Goal: Task Accomplishment & Management: Manage account settings

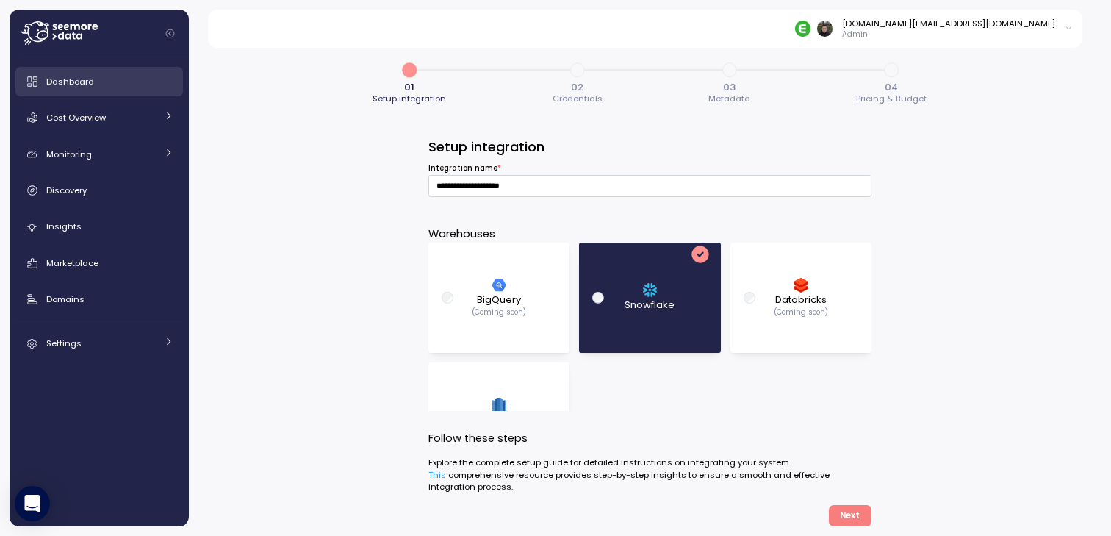
click at [111, 87] on div "Dashboard" at bounding box center [109, 81] width 127 height 15
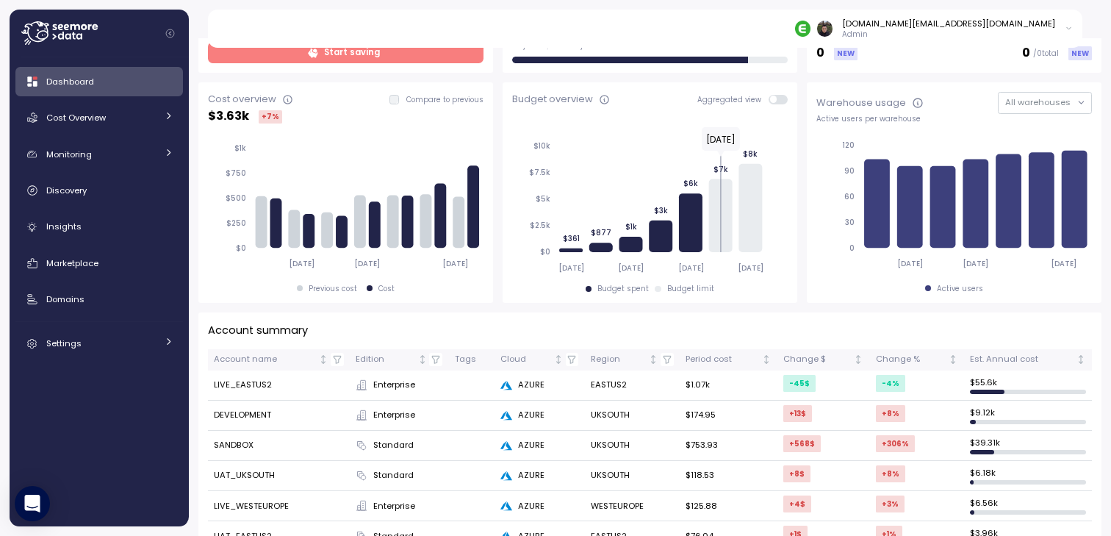
scroll to position [385, 0]
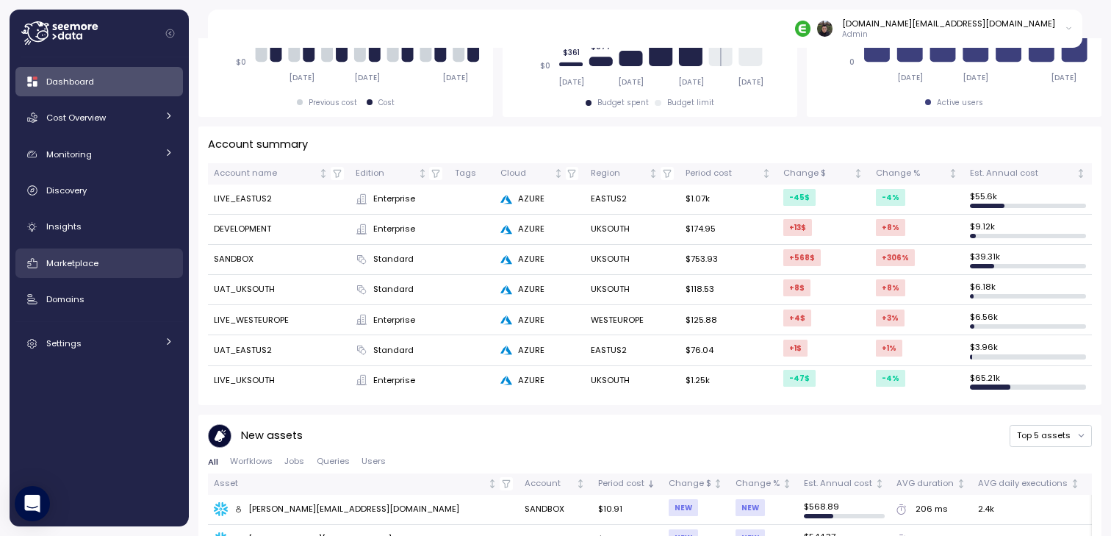
click at [99, 264] on span "Marketplace" at bounding box center [72, 263] width 52 height 12
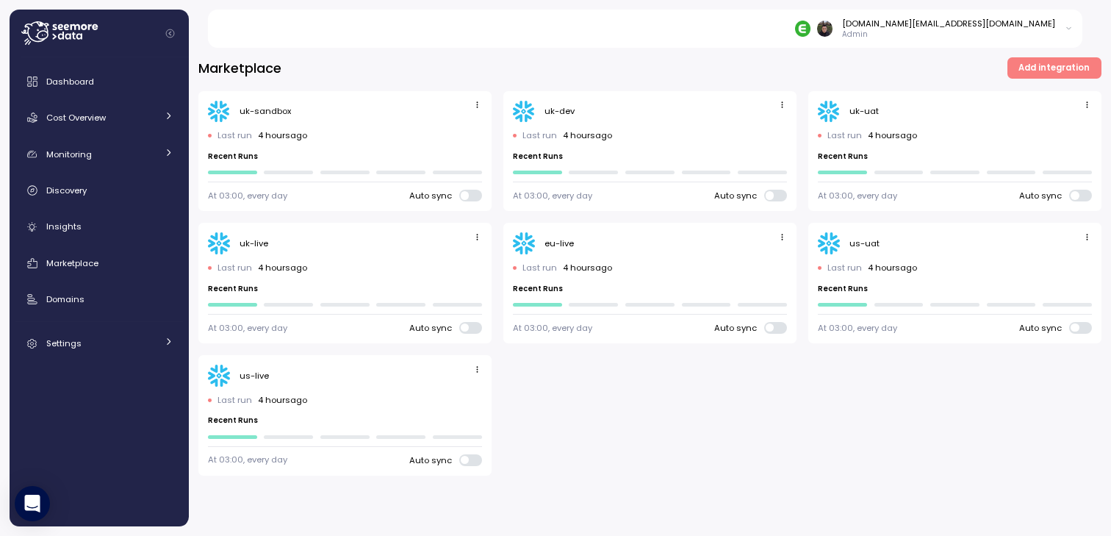
click at [607, 393] on div "uk-sandbox Last run 4 hours ago Recent Runs At 03:00, every day Auto sync uk-de…" at bounding box center [649, 283] width 903 height 384
click at [783, 107] on icon "button" at bounding box center [783, 105] width 10 height 10
click at [764, 131] on div "Edit" at bounding box center [767, 132] width 26 height 13
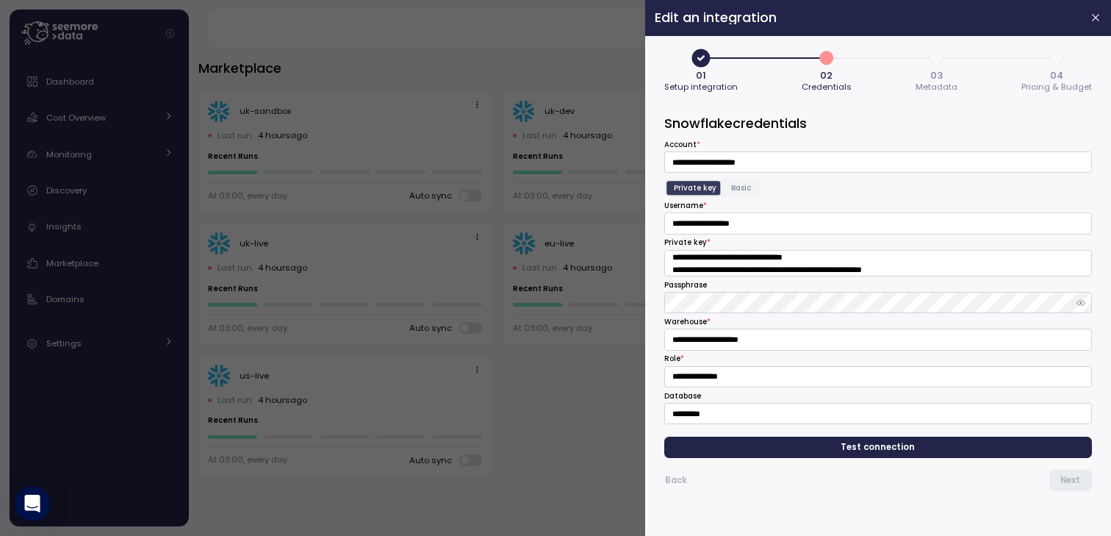
click at [1071, 62] on button "4 04 Pricing & Budget" at bounding box center [1057, 70] width 71 height 49
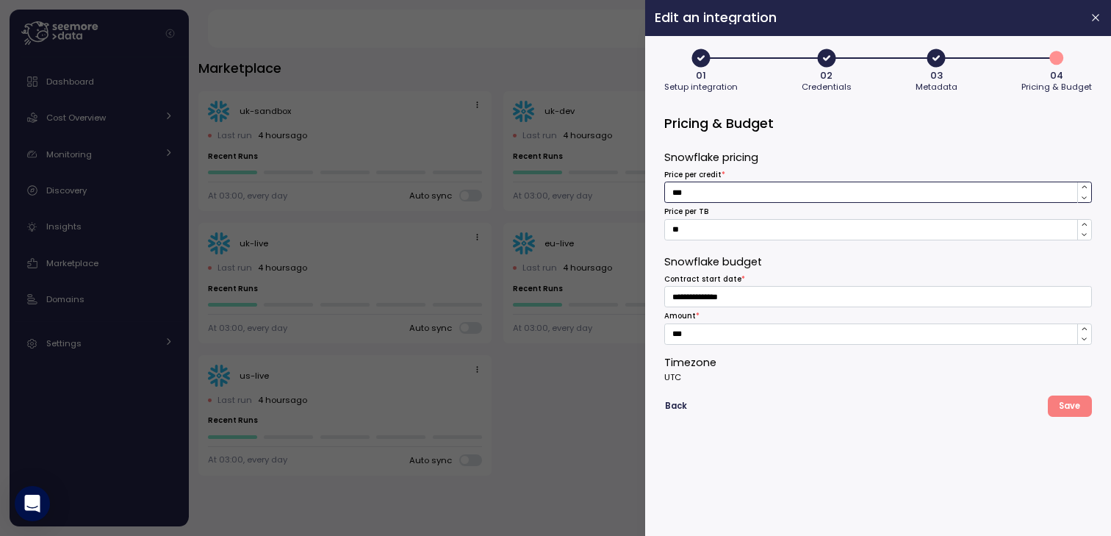
drag, startPoint x: 698, startPoint y: 193, endPoint x: 628, endPoint y: 193, distance: 69.8
click at [628, 535] on div "**********" at bounding box center [555, 536] width 1111 height 0
type input "*"
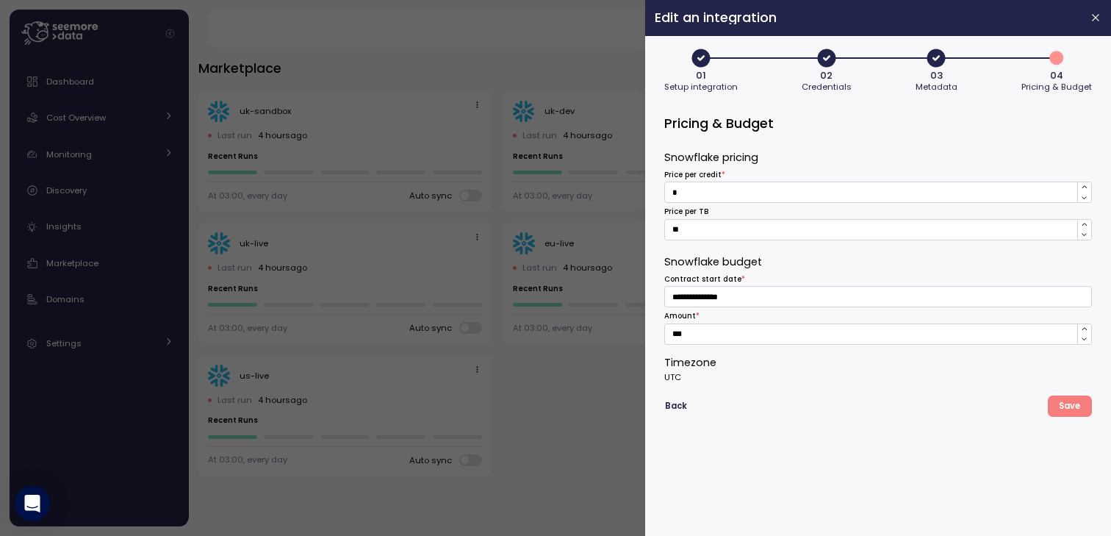
click at [1075, 403] on span "Save" at bounding box center [1069, 406] width 21 height 20
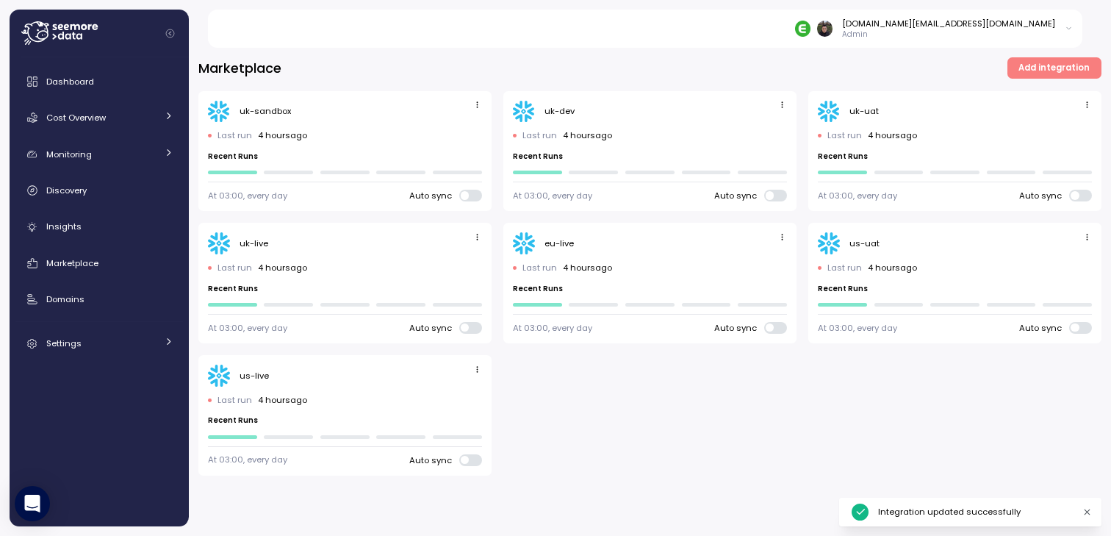
click at [650, 370] on div "uk-sandbox Last run 4 hours ago Recent Runs At 03:00, every day Auto sync uk-de…" at bounding box center [649, 283] width 903 height 384
click at [110, 85] on div "Dashboard" at bounding box center [109, 81] width 127 height 15
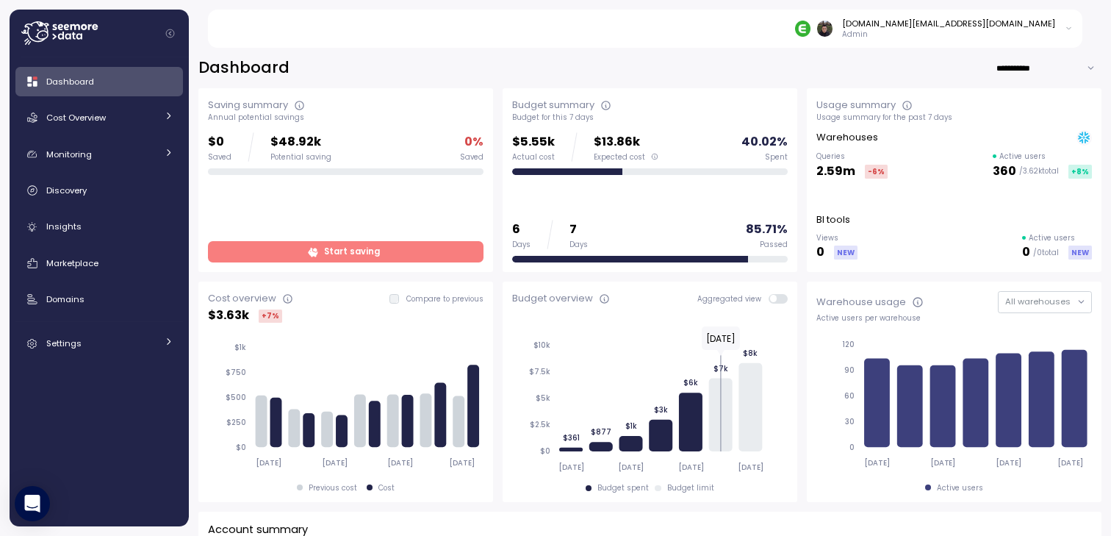
click at [429, 251] on span "Start saving" at bounding box center [344, 252] width 257 height 20
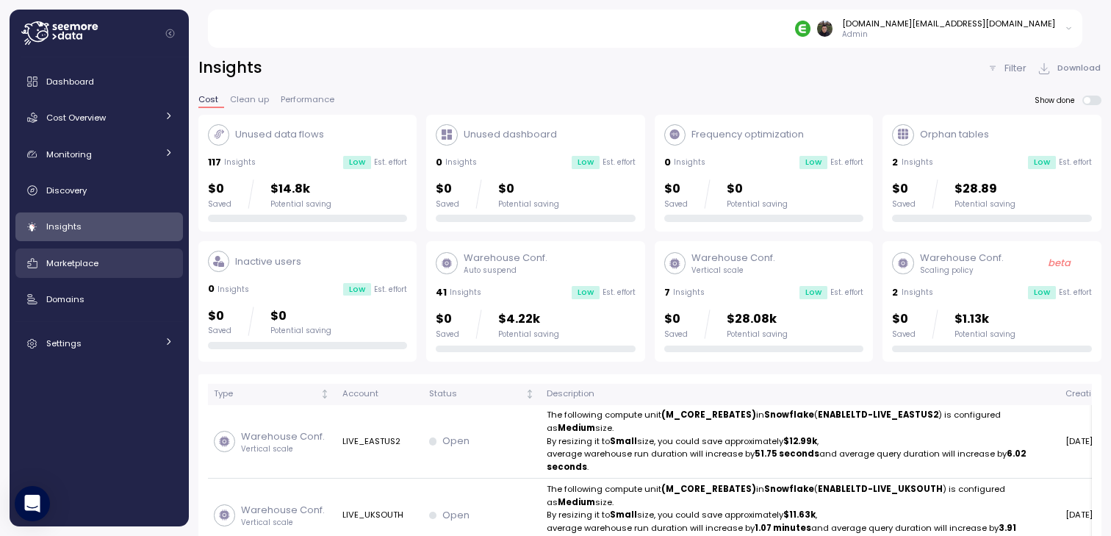
click at [92, 261] on span "Marketplace" at bounding box center [72, 263] width 52 height 12
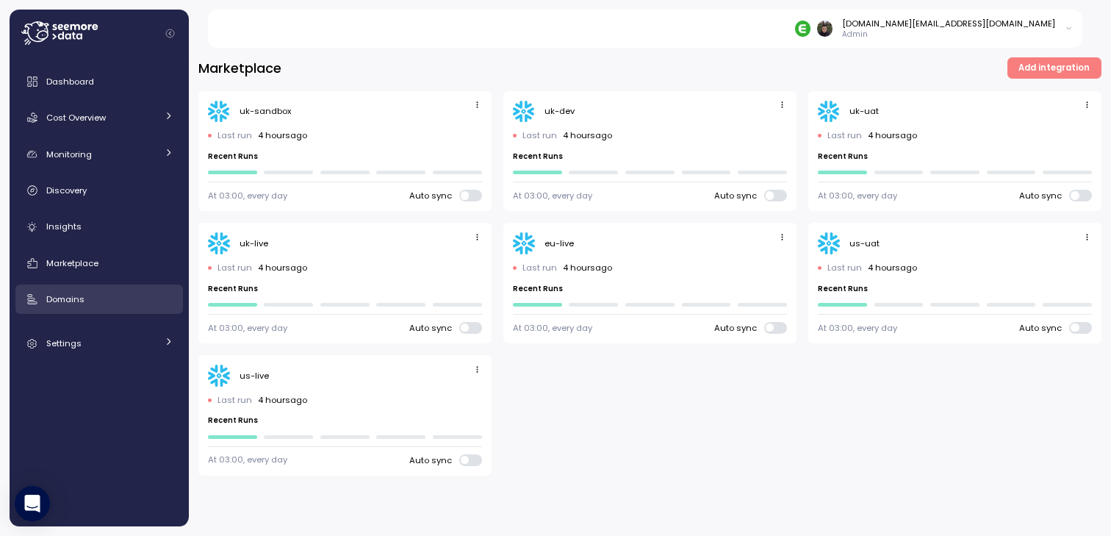
click at [87, 300] on div "Domains" at bounding box center [109, 299] width 127 height 15
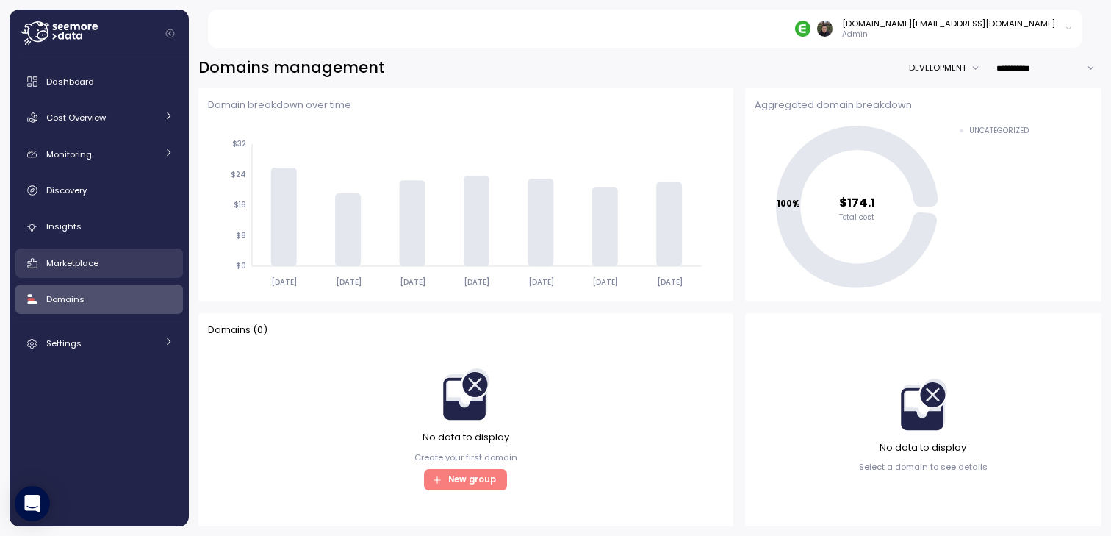
click at [89, 267] on span "Marketplace" at bounding box center [72, 263] width 52 height 12
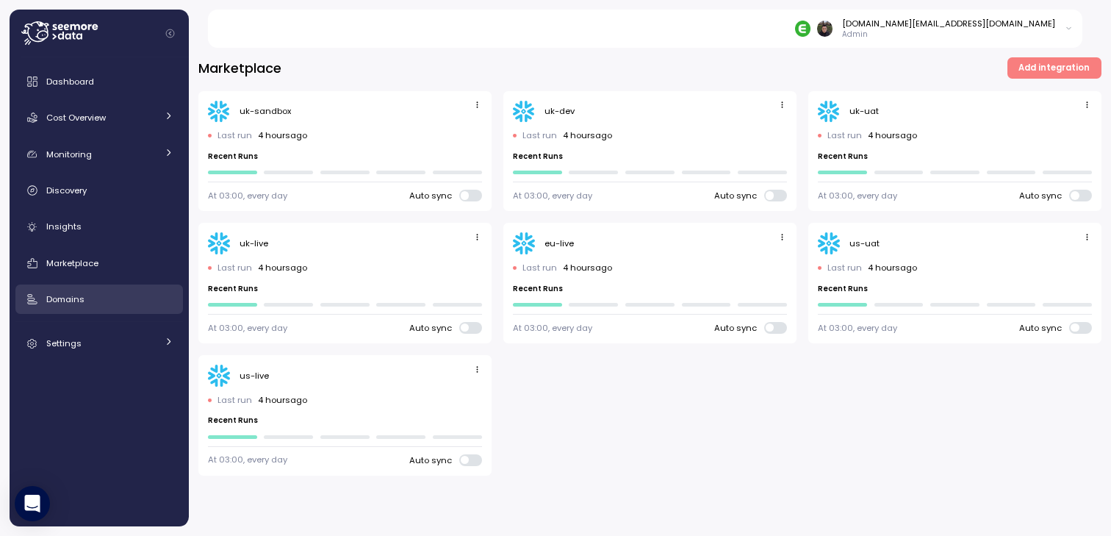
click at [86, 304] on div "Domains" at bounding box center [109, 299] width 127 height 15
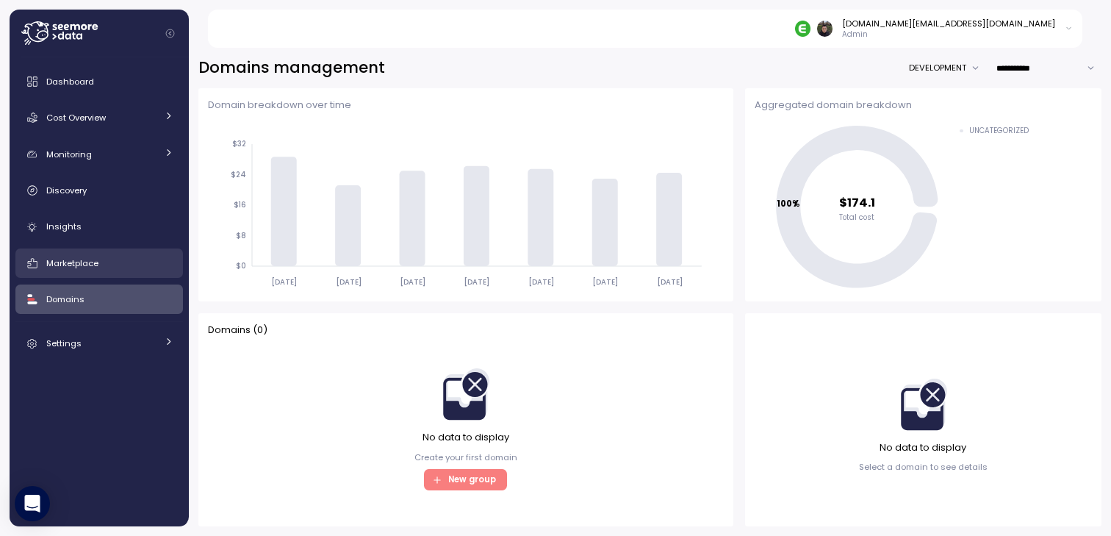
click at [91, 249] on link "Marketplace" at bounding box center [99, 262] width 168 height 29
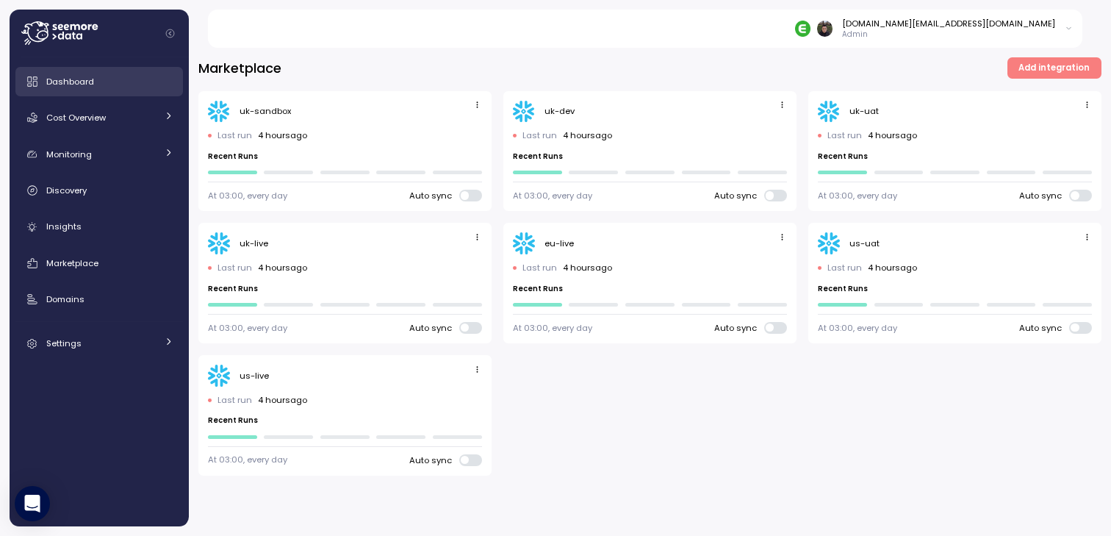
click at [113, 82] on div "Dashboard" at bounding box center [109, 81] width 127 height 15
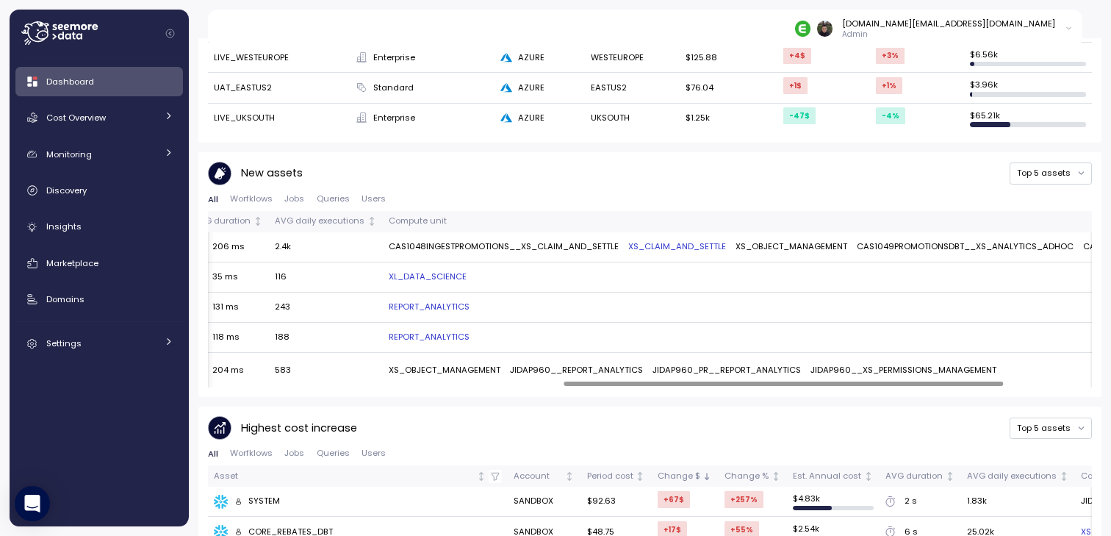
scroll to position [0, 712]
click at [628, 249] on td "CAS1048INGESTPROMOTIONS__XS_CLAIM_AND_SETTLE XS_CLAIM_AND_SETTLE XS_OBJECT_MANA…" at bounding box center [835, 247] width 923 height 30
click at [631, 240] on link "XS_CLAIM_AND_SETTLE" at bounding box center [669, 246] width 98 height 13
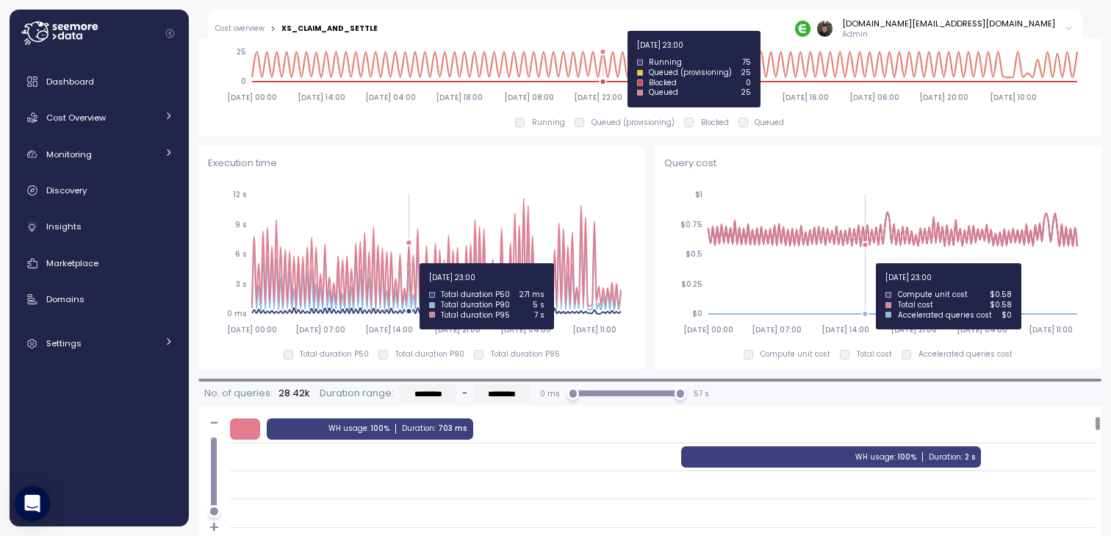
scroll to position [920, 0]
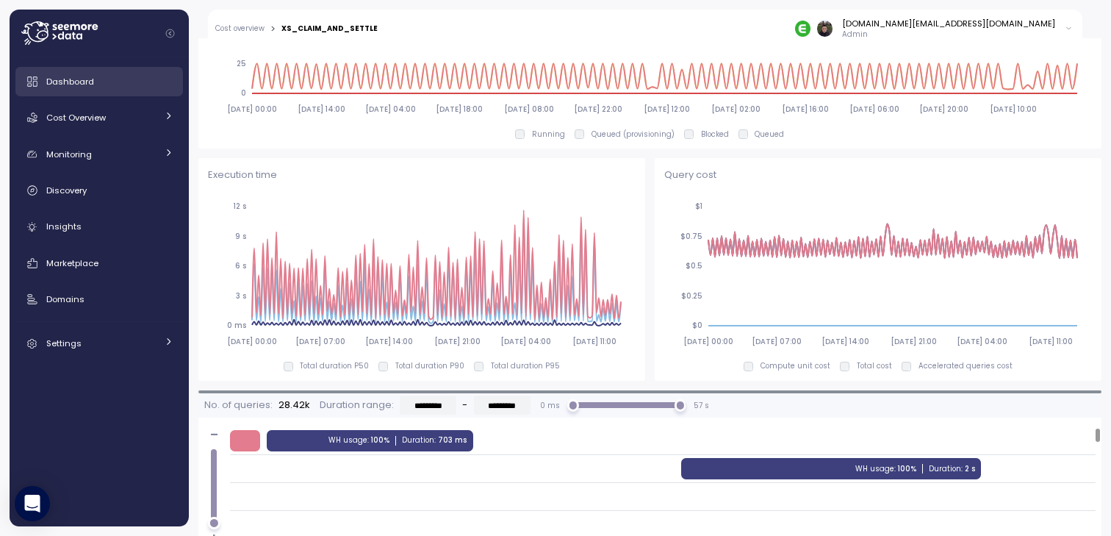
click at [110, 83] on div "Dashboard" at bounding box center [109, 81] width 127 height 15
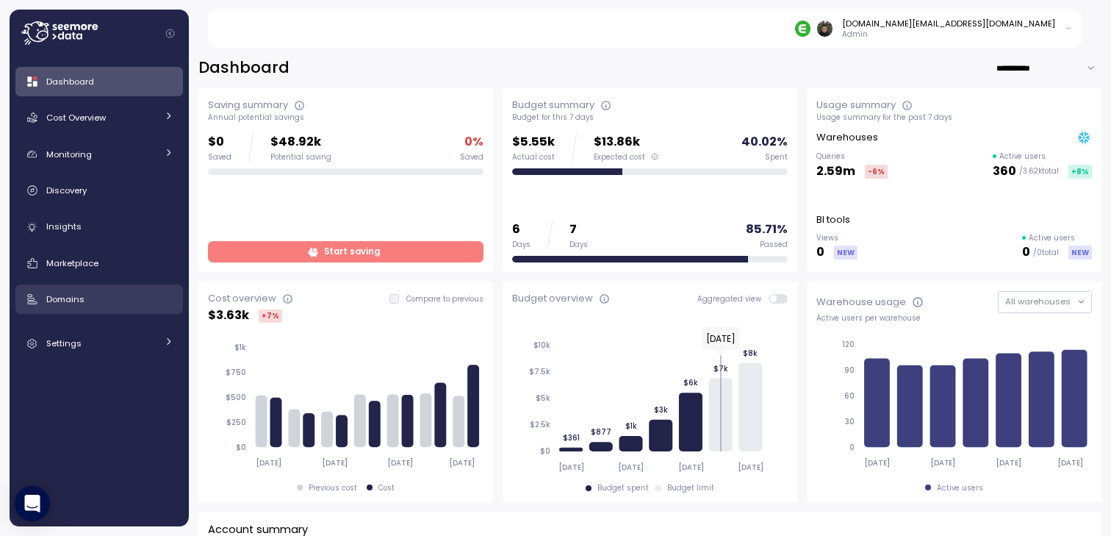
click at [86, 291] on link "Domains" at bounding box center [99, 298] width 168 height 29
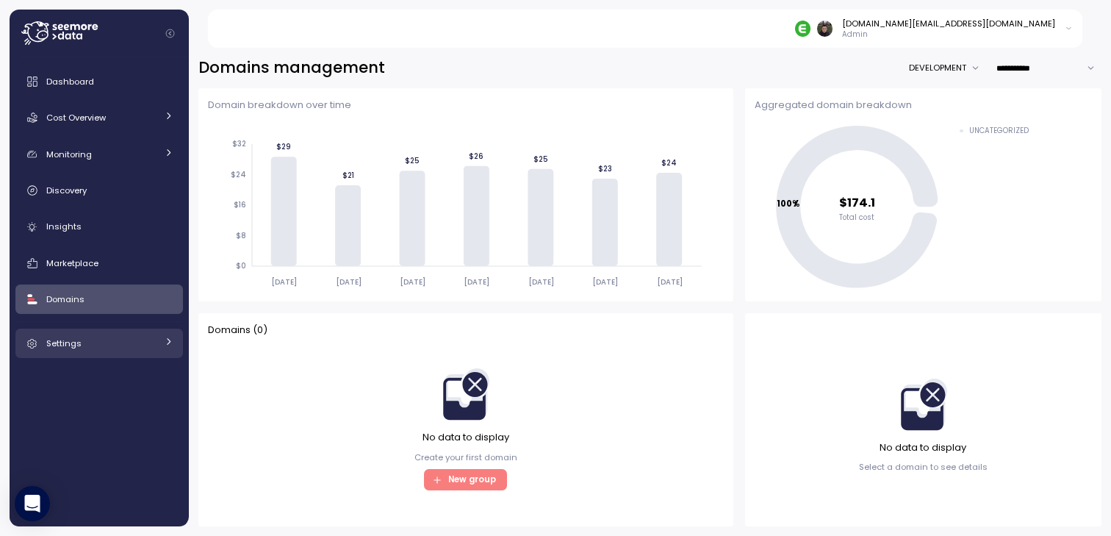
click at [88, 330] on link "Settings" at bounding box center [99, 343] width 168 height 29
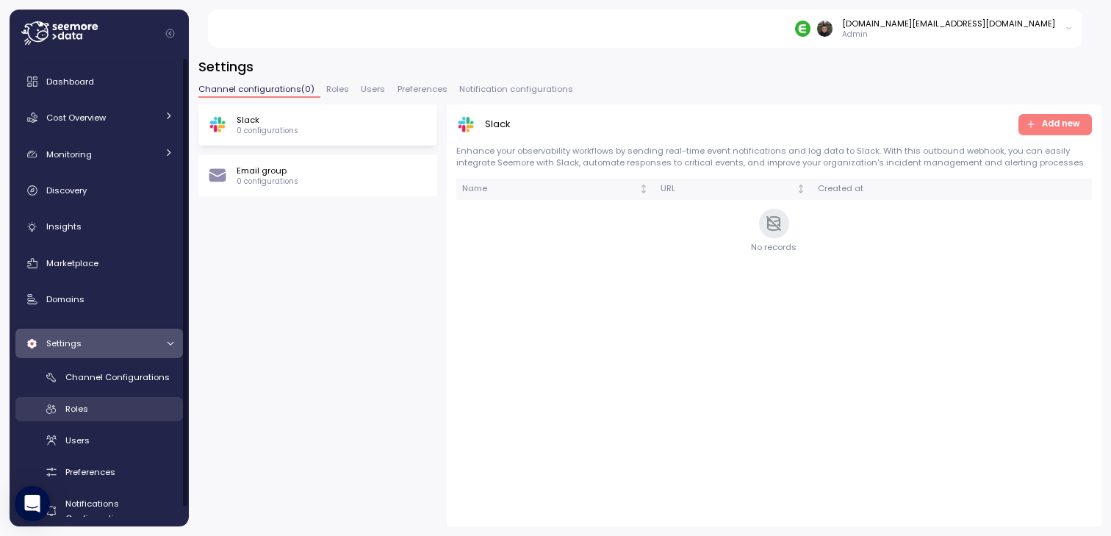
click at [100, 418] on link "Roles" at bounding box center [99, 409] width 168 height 24
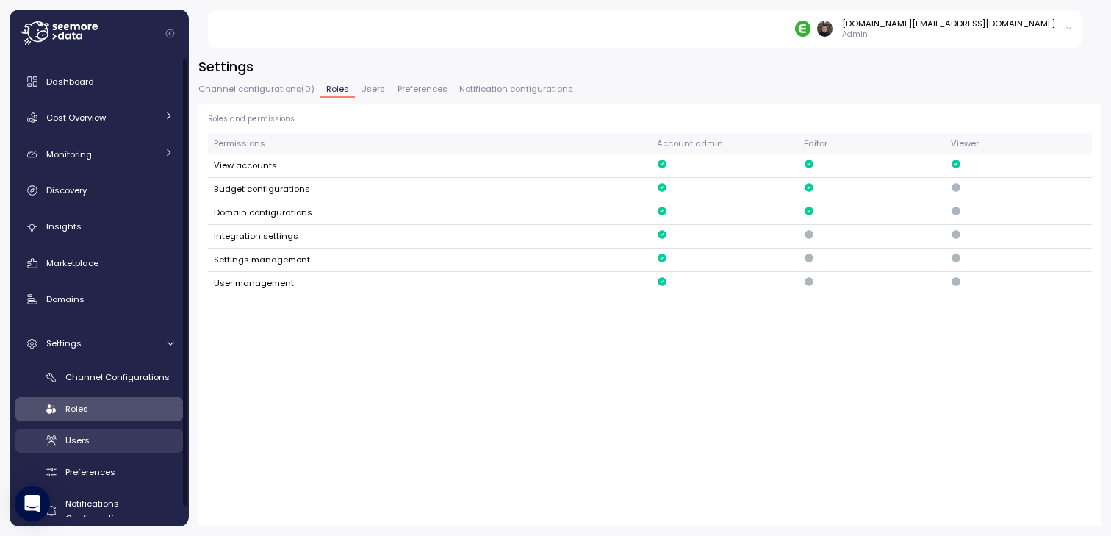
click at [93, 437] on div "Users" at bounding box center [119, 440] width 108 height 15
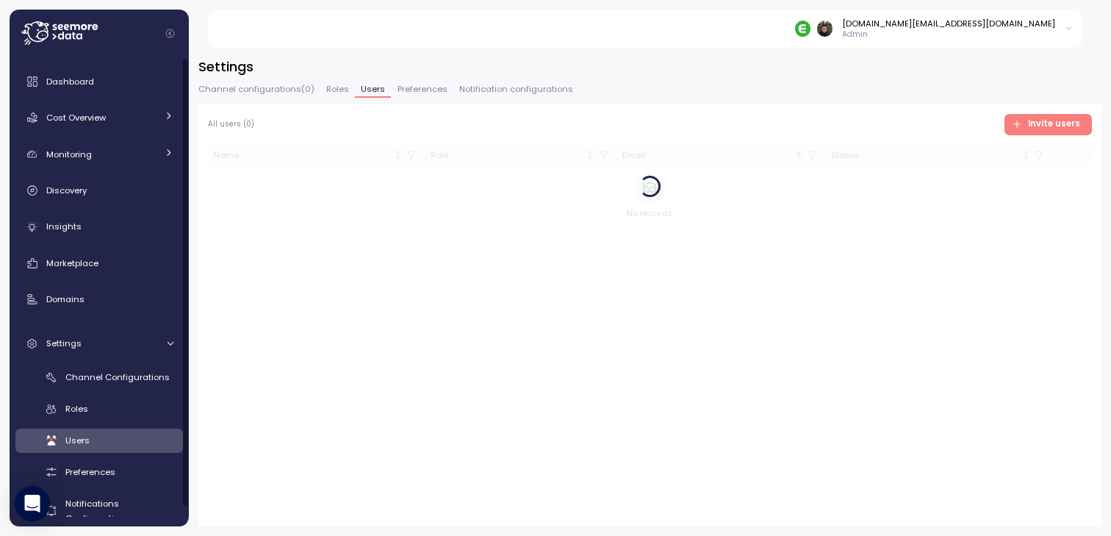
click at [426, 379] on div "All users ( 0 ) Invite users Name Role Email Status No records" at bounding box center [649, 315] width 903 height 422
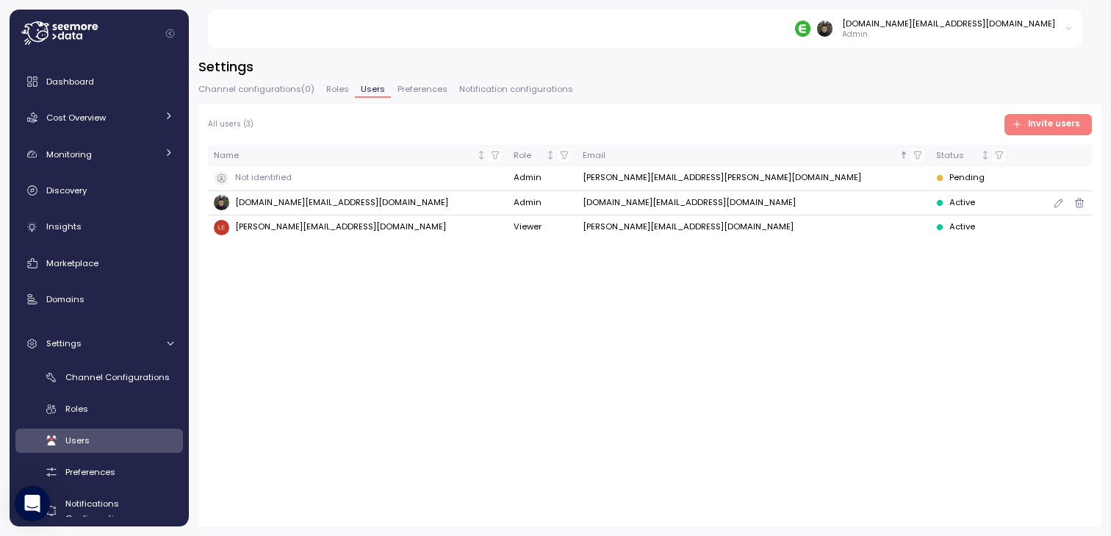
click at [520, 226] on td "Viewer" at bounding box center [543, 227] width 70 height 24
click at [1054, 228] on icon "button" at bounding box center [1059, 227] width 12 height 18
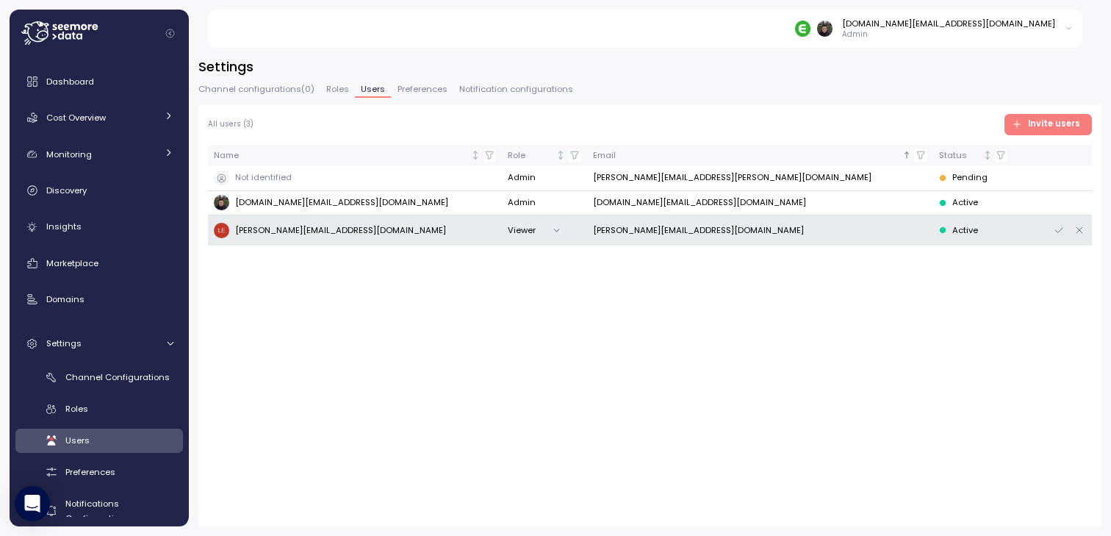
click at [534, 226] on button "Viewer" at bounding box center [538, 230] width 60 height 21
click at [518, 261] on div "Admin" at bounding box center [520, 259] width 54 height 20
click at [1055, 230] on icon "button" at bounding box center [1059, 230] width 12 height 18
click at [707, 359] on div "All users ( 3 ) Invite users Name Role Email Status Not identified Admin [PERSO…" at bounding box center [649, 315] width 903 height 422
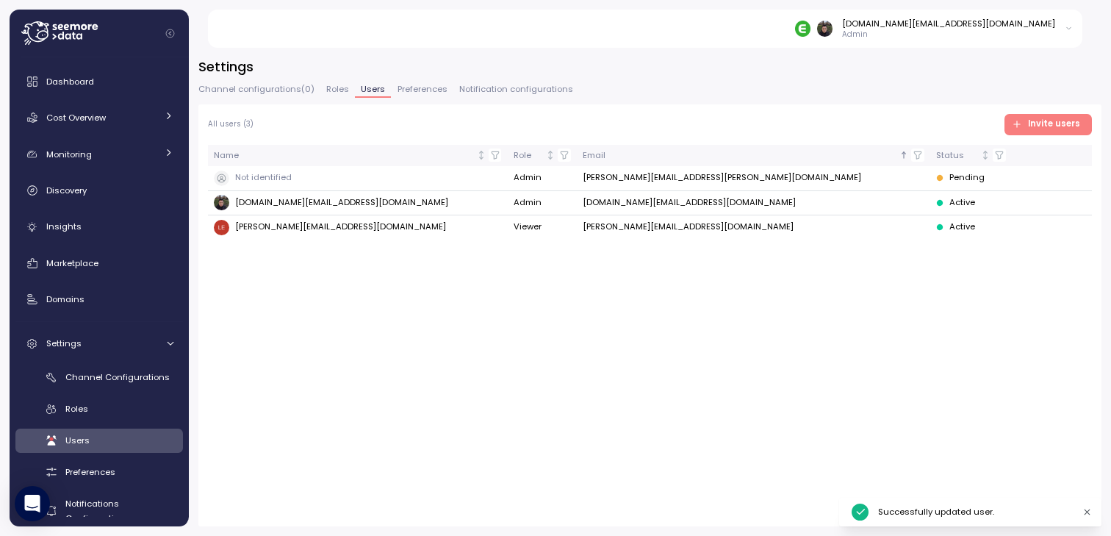
click at [808, 324] on div "All users ( 3 ) Invite users Name Role Email Status Not identified Admin [PERSO…" at bounding box center [649, 315] width 903 height 422
click at [814, 290] on div "All users ( 3 ) Invite users Name Role Email Status Not identified Admin [PERSO…" at bounding box center [649, 315] width 903 height 422
click at [1035, 112] on div "All users ( 3 ) Invite users Name Role Email Status Not identified Admin [PERSO…" at bounding box center [649, 315] width 903 height 422
click at [1034, 120] on span "Invite users" at bounding box center [1054, 125] width 52 height 20
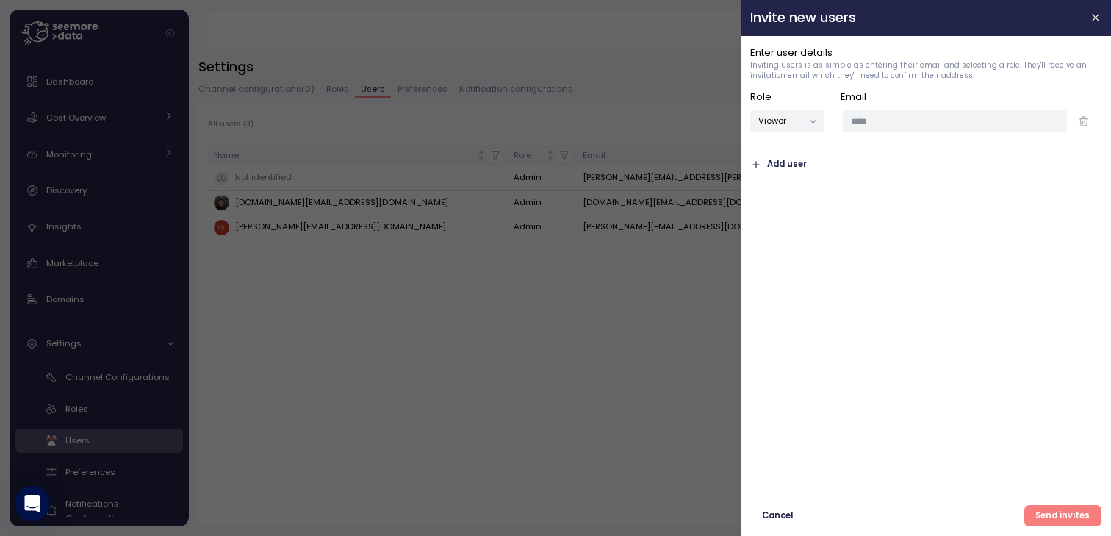
click at [773, 511] on span "Cancel" at bounding box center [777, 516] width 31 height 20
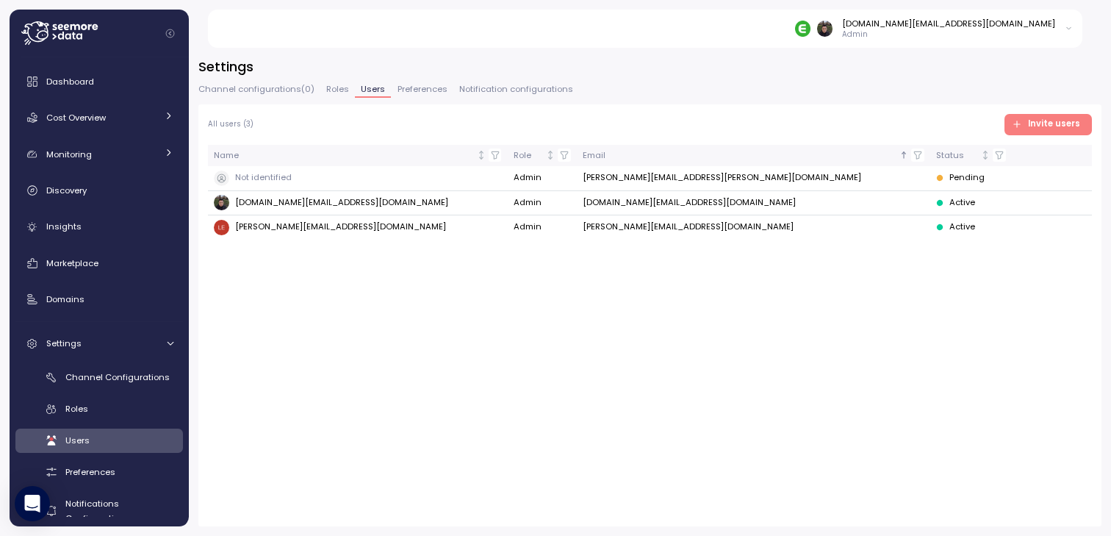
click at [887, 309] on div "All users ( 3 ) Invite users Name Role Email Status Not identified Admin [PERSO…" at bounding box center [649, 315] width 903 height 422
click at [1049, 118] on span "Invite users" at bounding box center [1054, 125] width 52 height 20
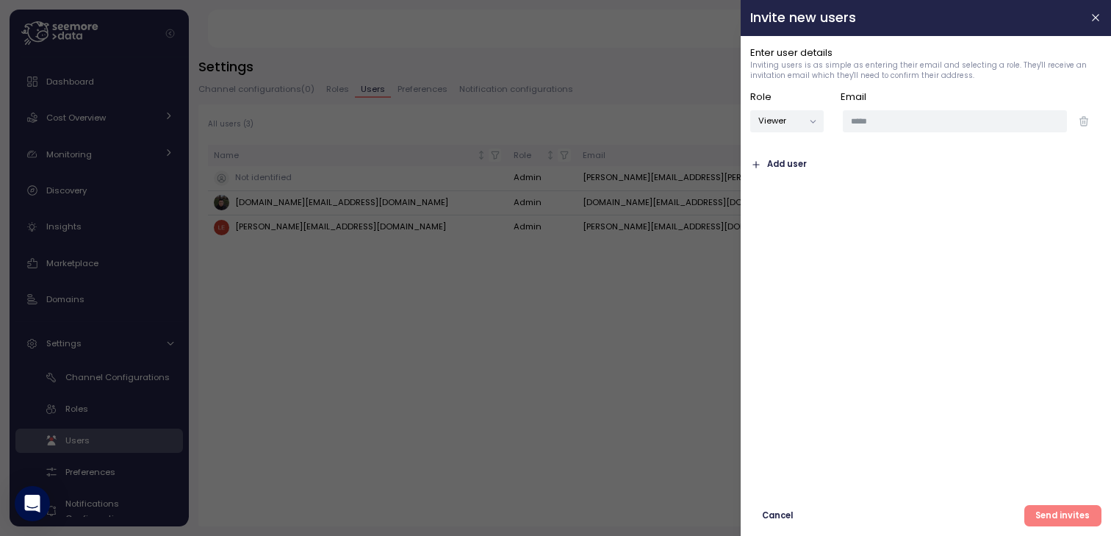
click at [796, 109] on div "Viewer" at bounding box center [787, 121] width 93 height 40
click at [799, 123] on button "Viewer" at bounding box center [788, 120] width 74 height 21
click at [789, 190] on div "Viewer" at bounding box center [787, 192] width 67 height 20
click at [901, 123] on input "email" at bounding box center [955, 120] width 224 height 21
click at [898, 126] on input "email" at bounding box center [955, 120] width 224 height 21
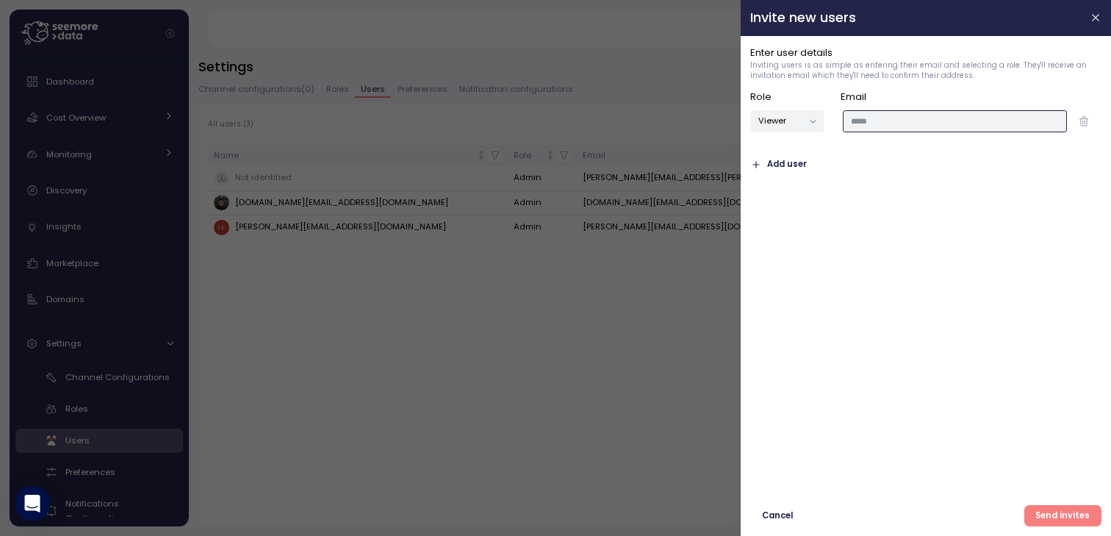
paste input "**********"
type input "**********"
click at [790, 161] on span "Add user" at bounding box center [787, 164] width 40 height 20
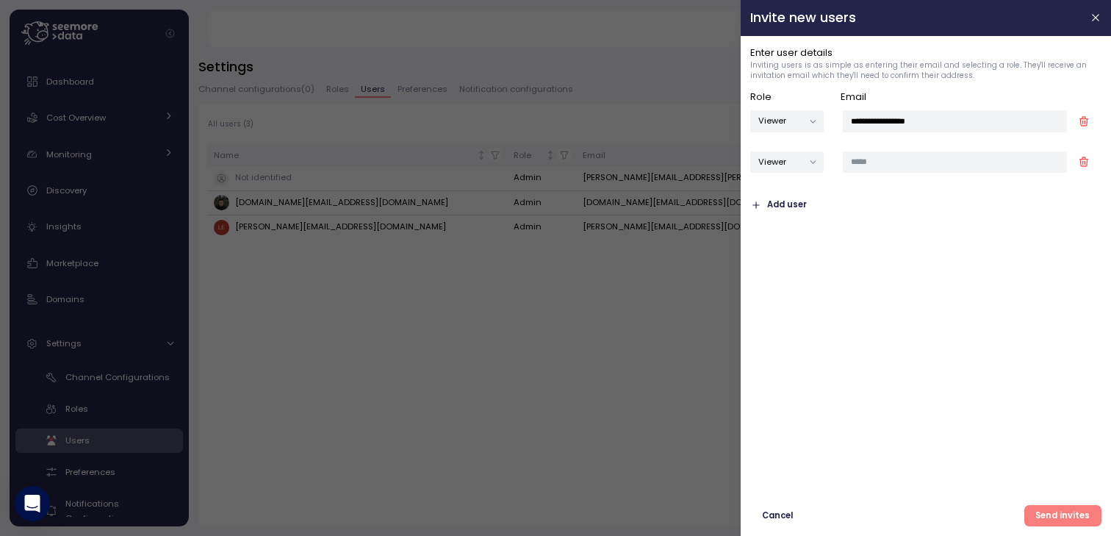
type button "viewer"
click at [881, 163] on input "email" at bounding box center [955, 161] width 224 height 21
paste input "**********"
type input "**********"
click at [784, 203] on span "Add user" at bounding box center [787, 205] width 40 height 20
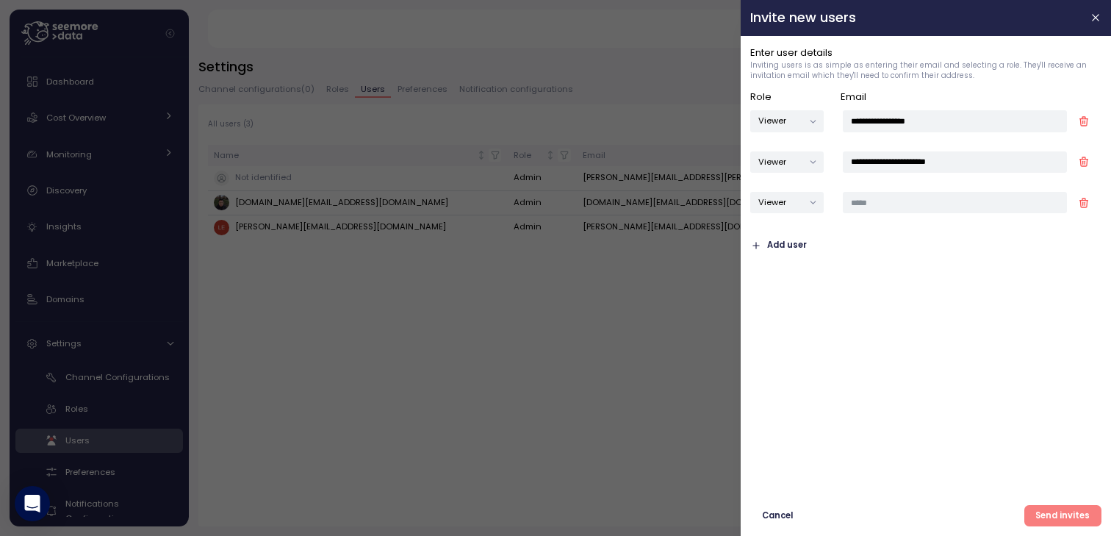
type button "viewer"
click at [875, 201] on input "email" at bounding box center [955, 202] width 224 height 21
paste input "**********"
type input "**********"
click at [795, 257] on div "**********" at bounding box center [926, 286] width 351 height 481
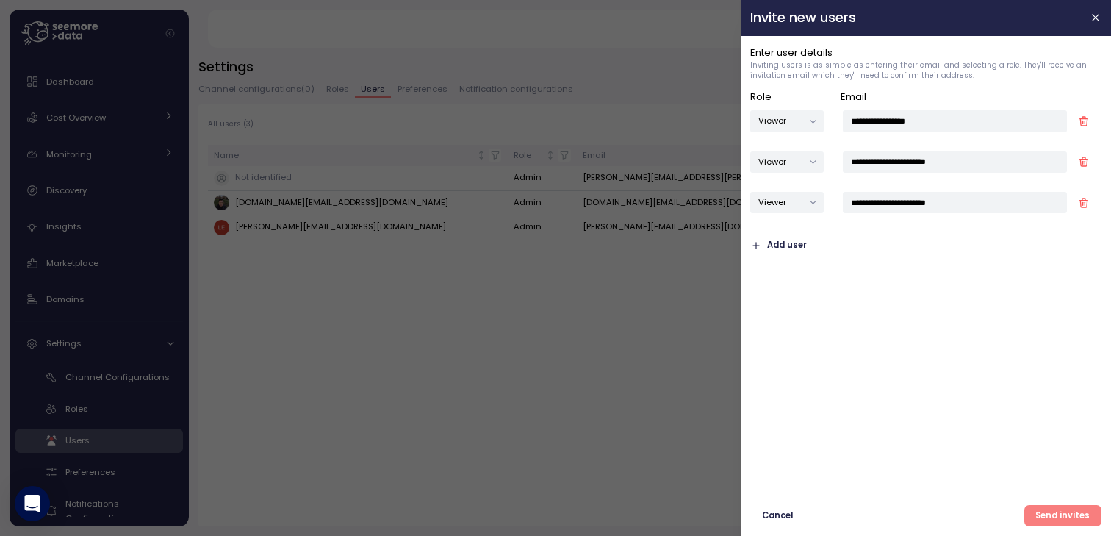
click at [796, 250] on span "Add user" at bounding box center [787, 245] width 40 height 20
click at [881, 249] on input "email" at bounding box center [955, 242] width 224 height 21
paste input "**********"
type input "**********"
click at [805, 348] on div "Cancel Send invites" at bounding box center [926, 417] width 351 height 220
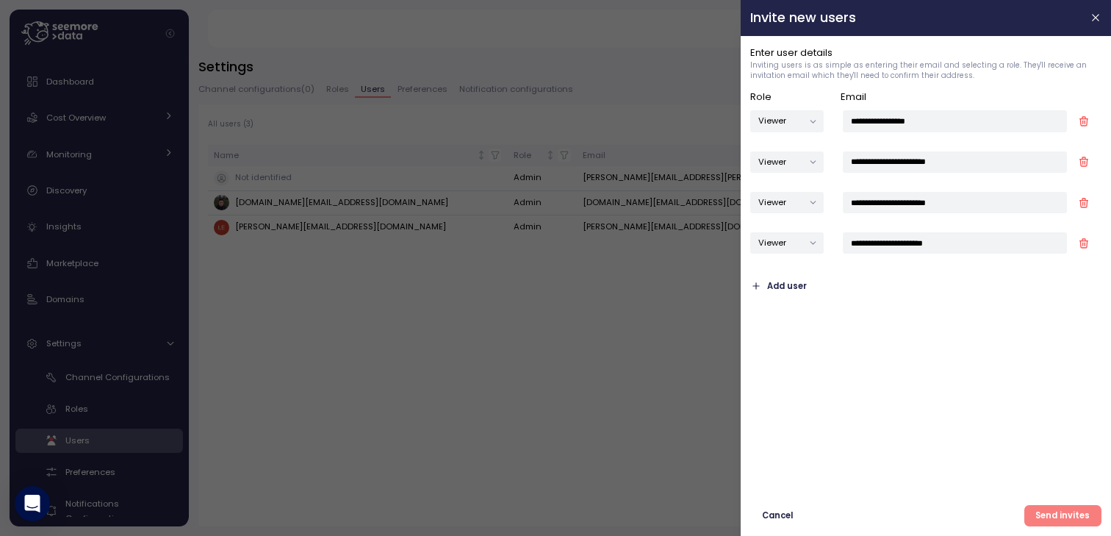
click at [798, 287] on span "Add user" at bounding box center [787, 286] width 40 height 20
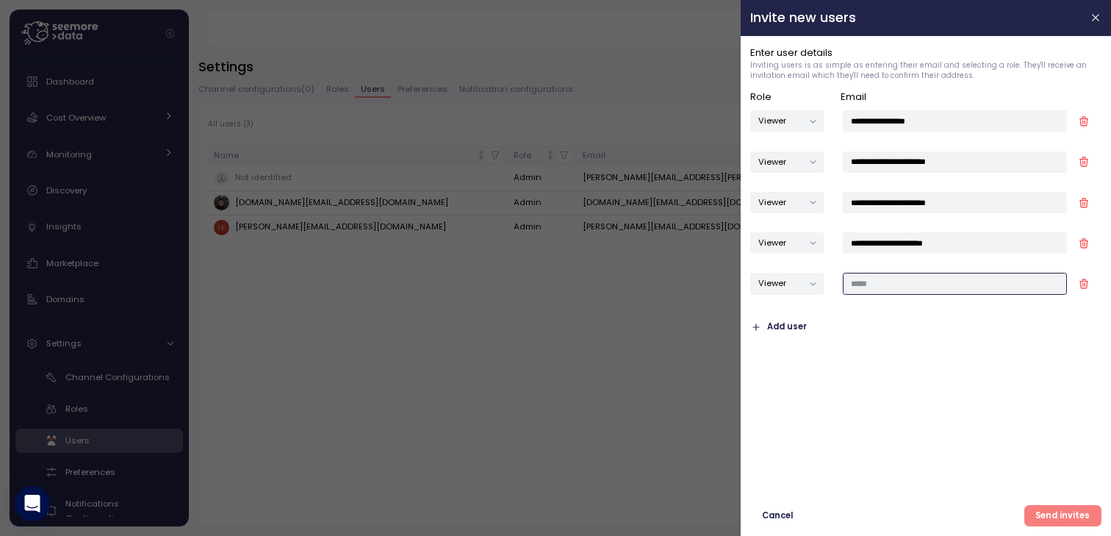
click at [899, 279] on input "email" at bounding box center [955, 283] width 224 height 21
paste input "**********"
type input "**********"
click at [838, 399] on div "Cancel Send invites" at bounding box center [926, 436] width 351 height 179
click at [815, 281] on button "Viewer" at bounding box center [788, 283] width 74 height 21
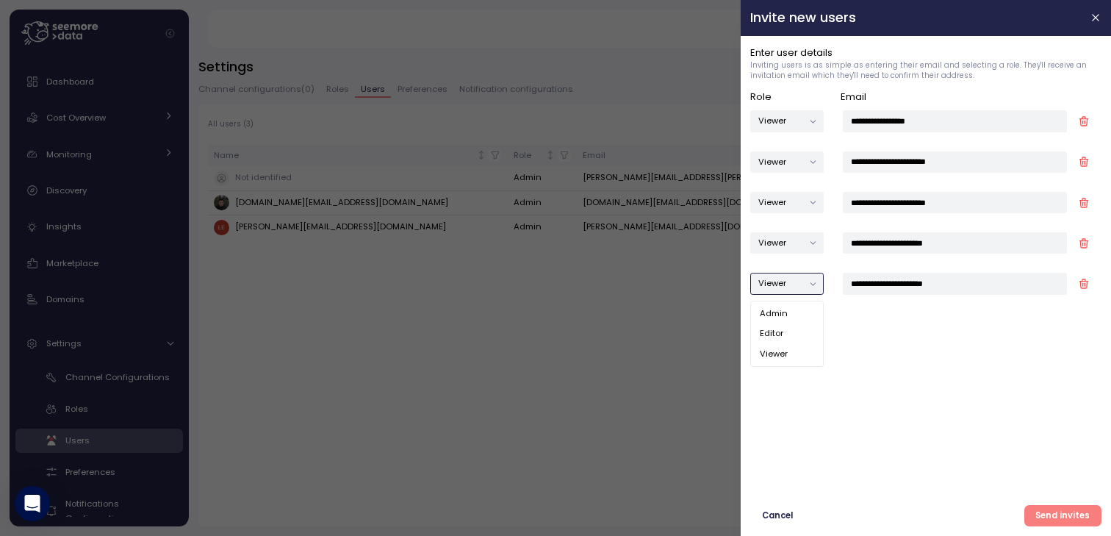
click at [815, 282] on button "Viewer" at bounding box center [788, 283] width 74 height 21
click at [790, 334] on div "Editor" at bounding box center [787, 333] width 67 height 20
click at [803, 236] on button "Viewer" at bounding box center [788, 242] width 74 height 21
click at [786, 287] on div "Editor" at bounding box center [787, 293] width 67 height 20
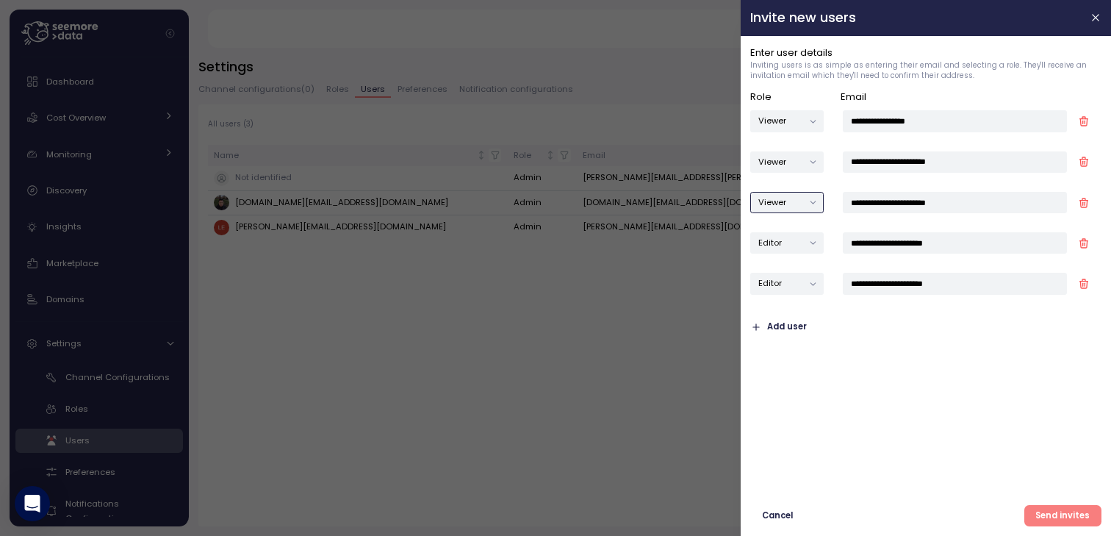
click at [797, 201] on button "Viewer" at bounding box center [788, 202] width 74 height 21
click at [791, 252] on div "Editor" at bounding box center [787, 253] width 67 height 20
click at [796, 162] on button "Viewer" at bounding box center [788, 161] width 74 height 21
click at [784, 207] on div "Editor" at bounding box center [787, 212] width 67 height 20
click at [797, 123] on button "Viewer" at bounding box center [788, 120] width 74 height 21
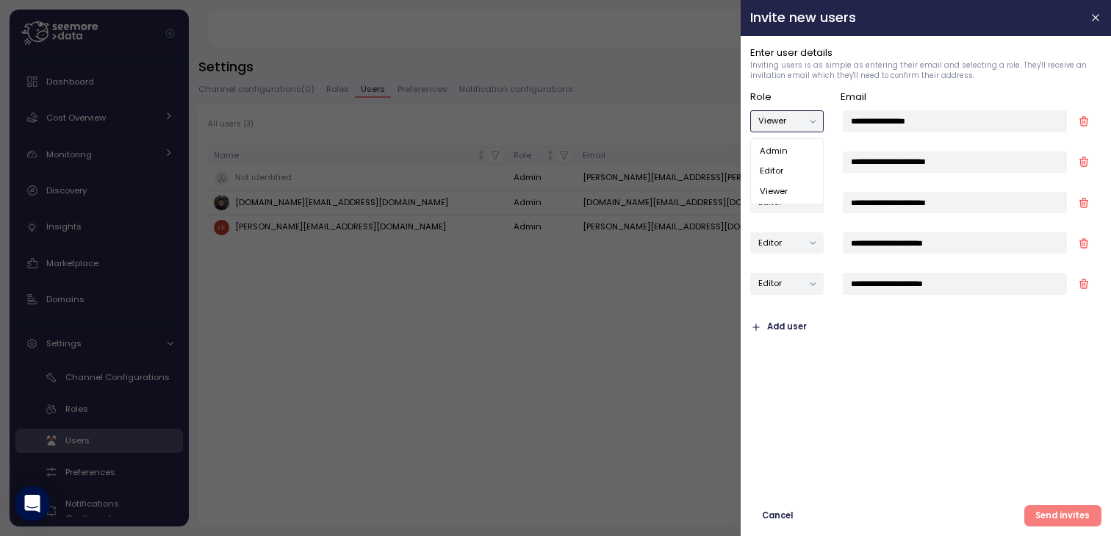
click at [787, 165] on div "Editor" at bounding box center [787, 171] width 67 height 20
click at [841, 420] on div "Cancel Send invites" at bounding box center [926, 436] width 351 height 179
click at [780, 326] on span "Add user" at bounding box center [787, 327] width 40 height 20
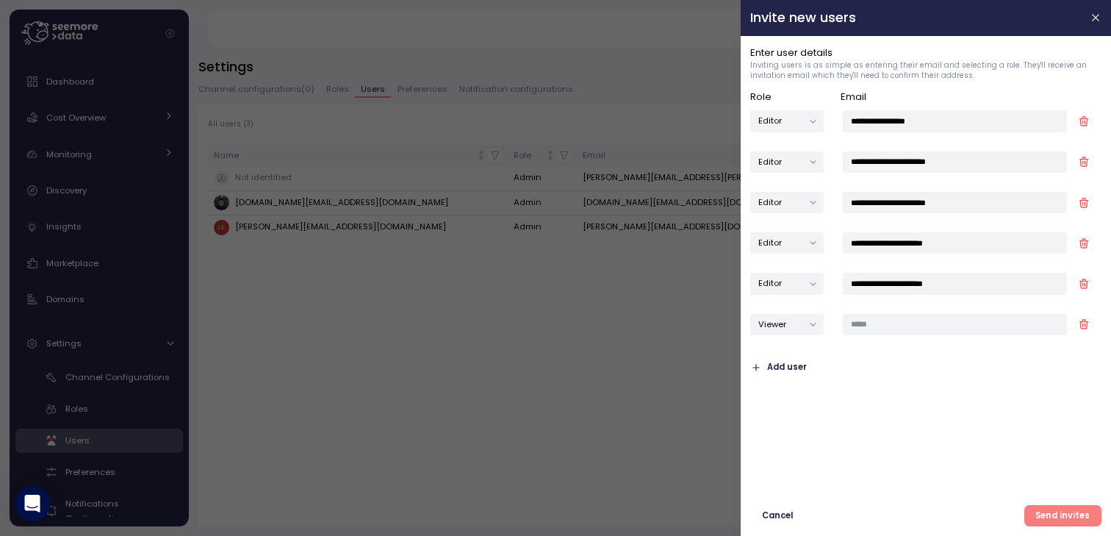
click at [798, 328] on button "Viewer" at bounding box center [788, 324] width 74 height 21
click at [796, 370] on div "Editor" at bounding box center [787, 375] width 67 height 20
click at [886, 320] on input "email" at bounding box center [955, 324] width 224 height 21
click at [902, 328] on input "email" at bounding box center [955, 324] width 224 height 21
paste input "**********"
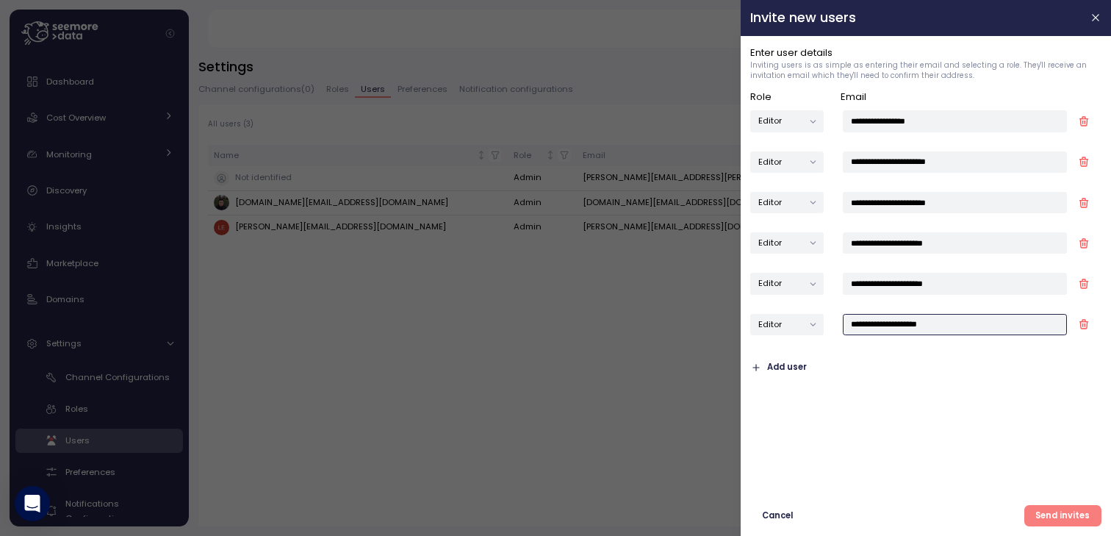
type input "**********"
click at [845, 442] on div "Cancel Send invites" at bounding box center [926, 456] width 351 height 139
click at [1084, 326] on icon "button" at bounding box center [1084, 325] width 7 height 7
click at [784, 323] on span "Add user" at bounding box center [787, 327] width 40 height 20
click at [801, 325] on button "Viewer" at bounding box center [788, 324] width 74 height 21
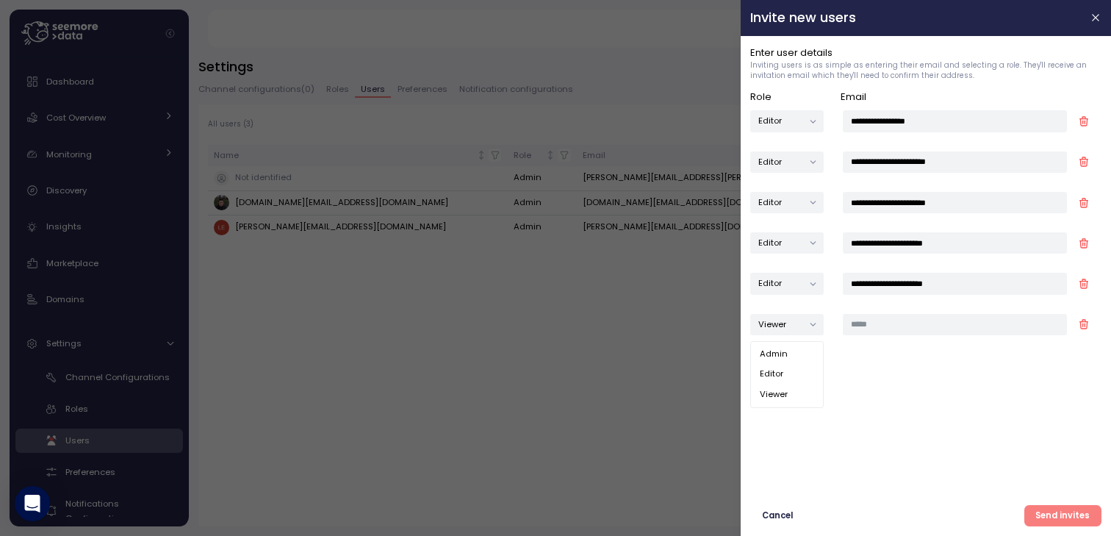
click at [795, 368] on div "Editor" at bounding box center [787, 375] width 67 height 20
type button "editor"
click at [914, 329] on input "email" at bounding box center [955, 324] width 224 height 21
paste input "**********"
type input "**********"
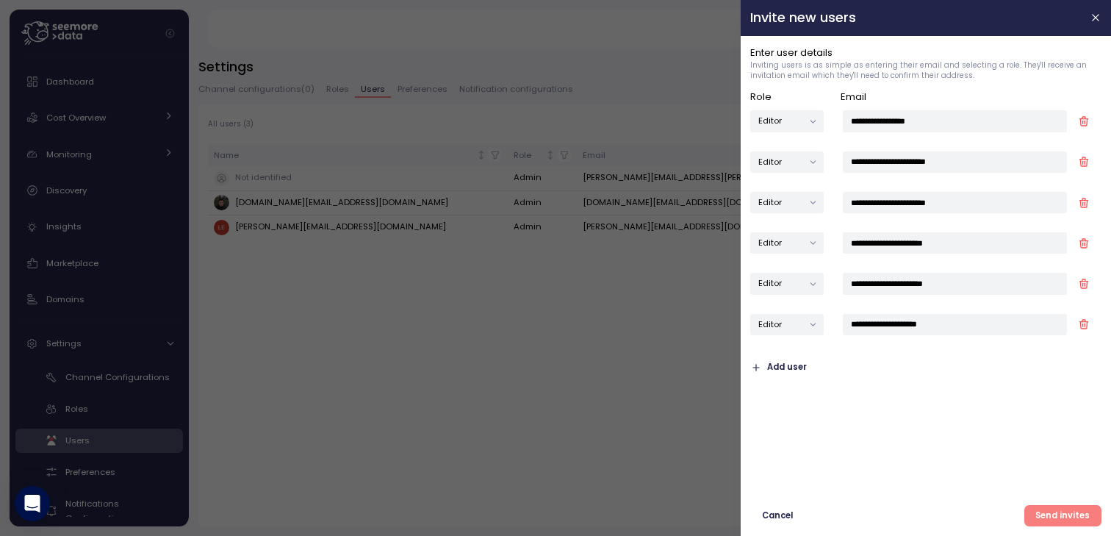
click at [881, 427] on div "Cancel Send invites" at bounding box center [926, 456] width 351 height 139
click at [1045, 516] on span "Send invites" at bounding box center [1063, 516] width 54 height 20
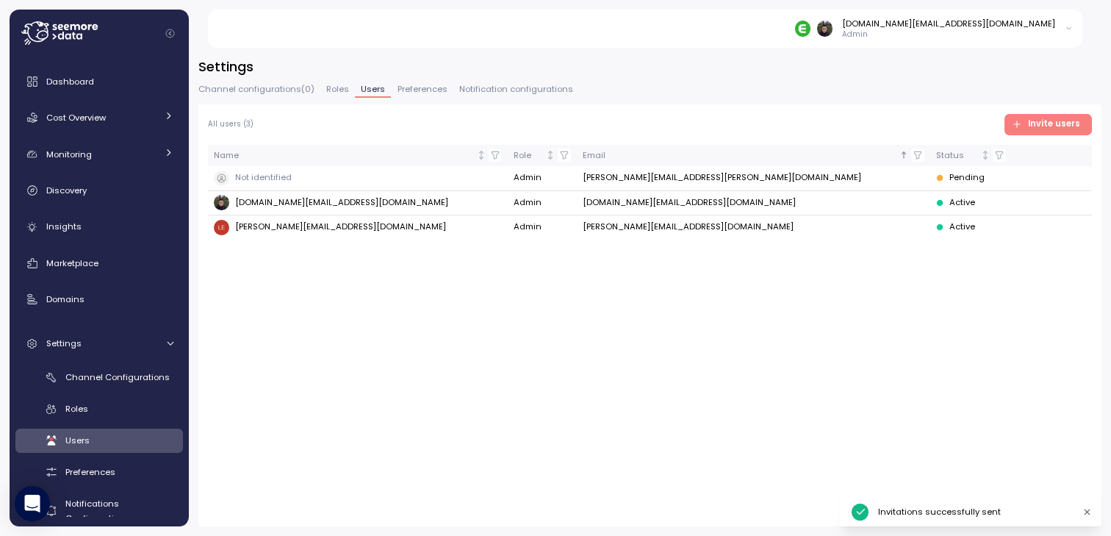
click at [606, 456] on div "All users ( 3 ) Invite users Name Role Email Status Not identified Admin [PERSO…" at bounding box center [649, 315] width 903 height 422
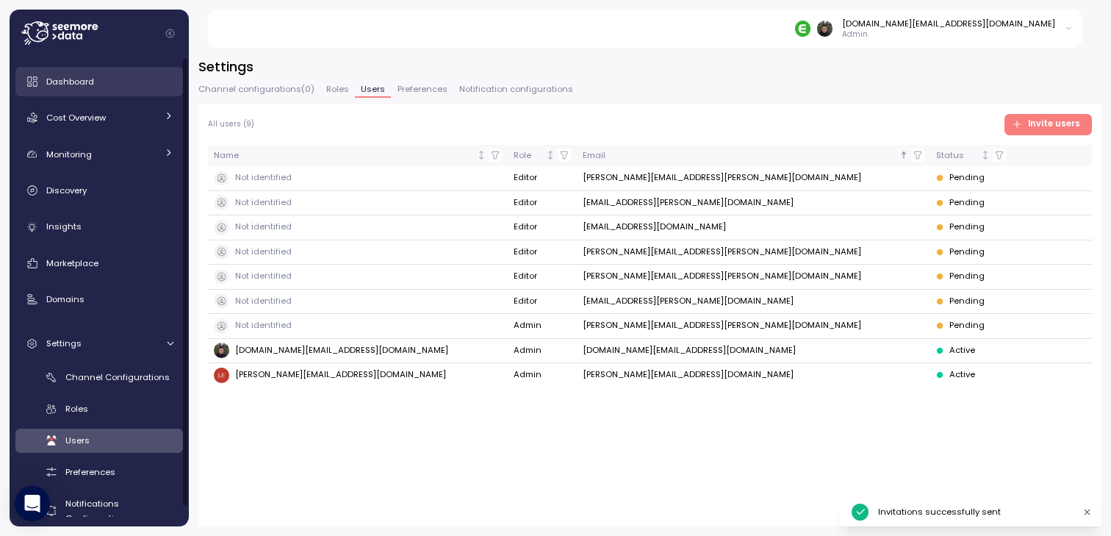
click at [120, 85] on div "Dashboard" at bounding box center [109, 81] width 127 height 15
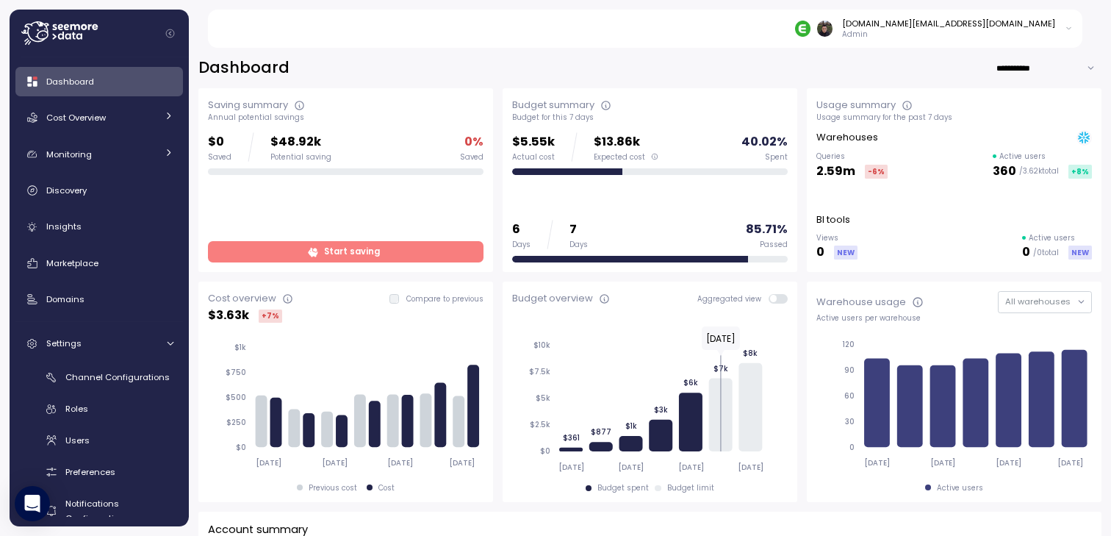
click at [503, 57] on div "**********" at bounding box center [649, 67] width 903 height 21
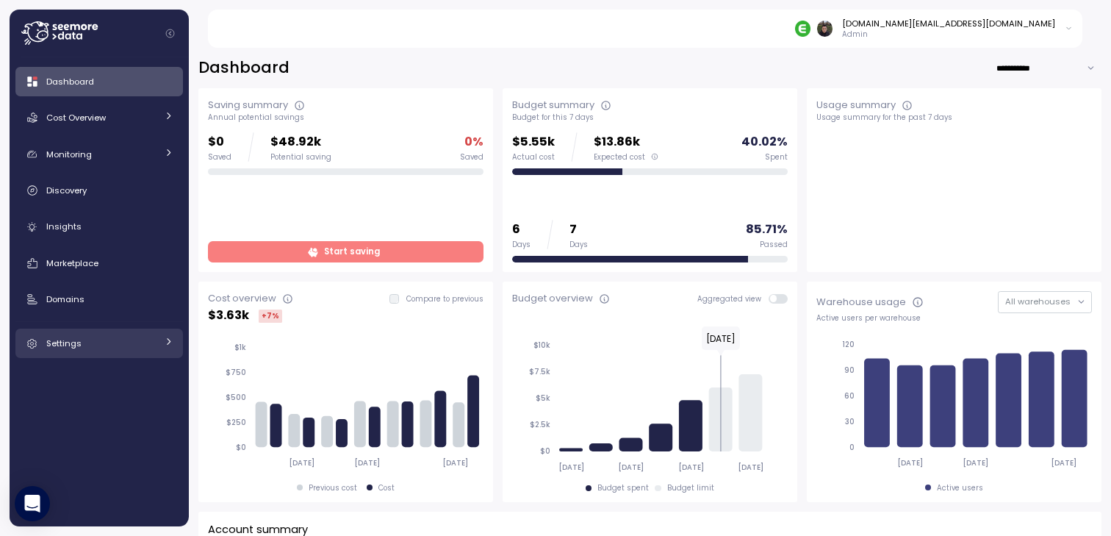
click at [107, 336] on div "Settings" at bounding box center [101, 343] width 110 height 15
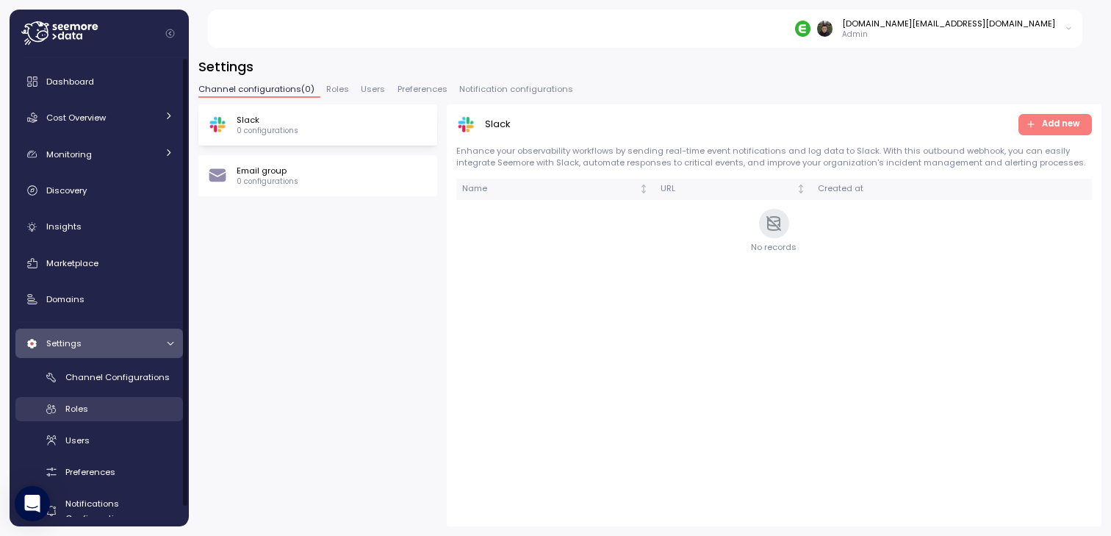
click at [97, 408] on div "Roles" at bounding box center [119, 408] width 108 height 15
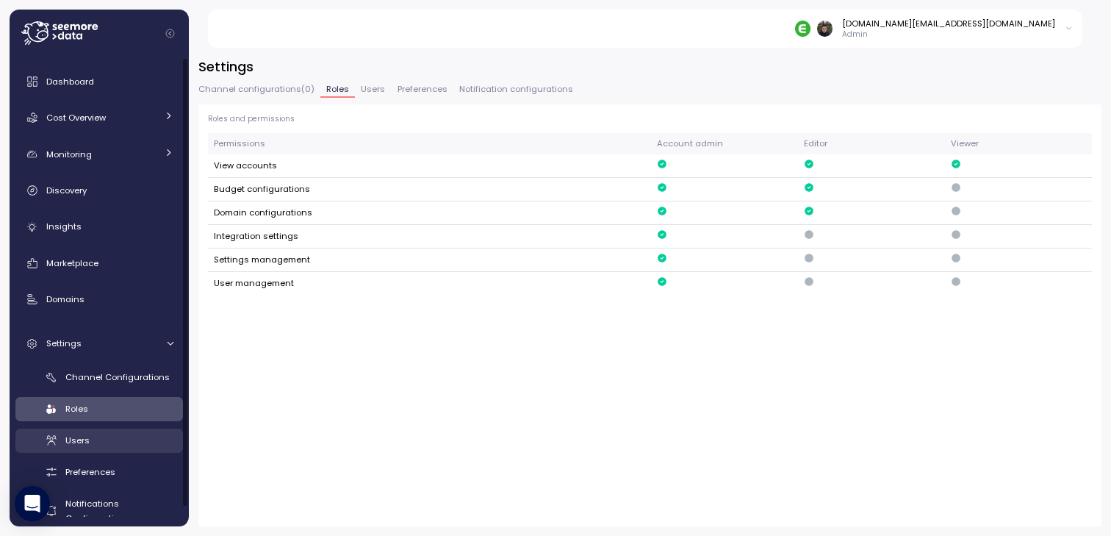
click at [117, 437] on div "Users" at bounding box center [119, 440] width 108 height 15
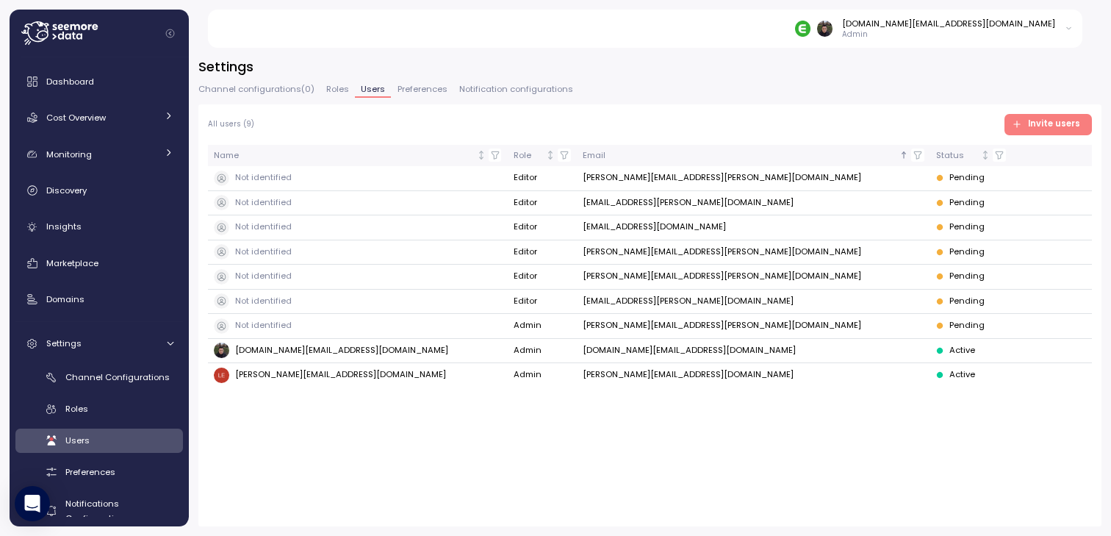
click at [366, 443] on div "All users ( 9 ) Invite users Name Role Email Status Not identified Editor Adam.…" at bounding box center [649, 315] width 903 height 422
click at [101, 85] on div "Dashboard" at bounding box center [109, 81] width 127 height 15
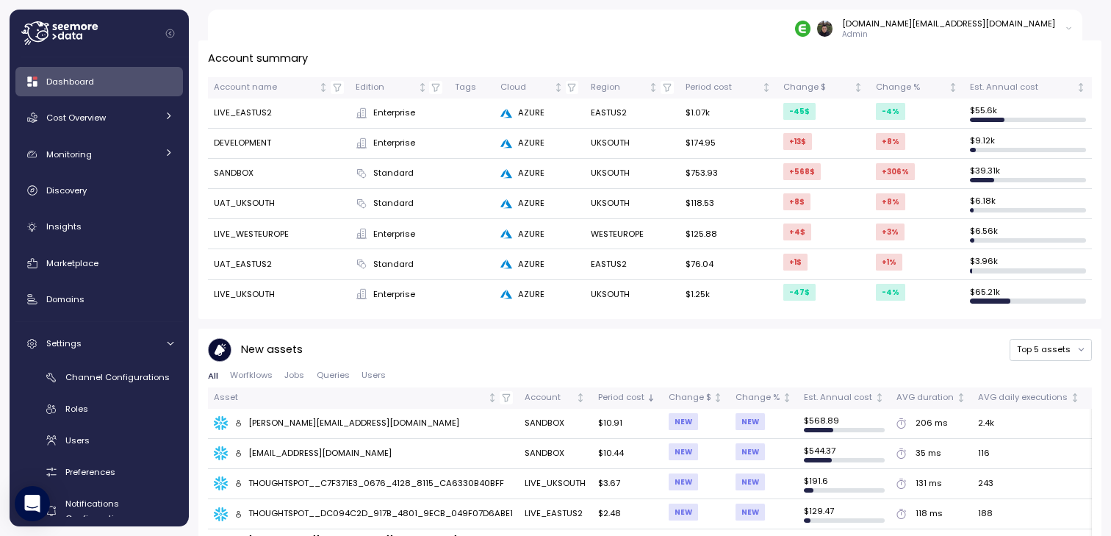
scroll to position [619, 0]
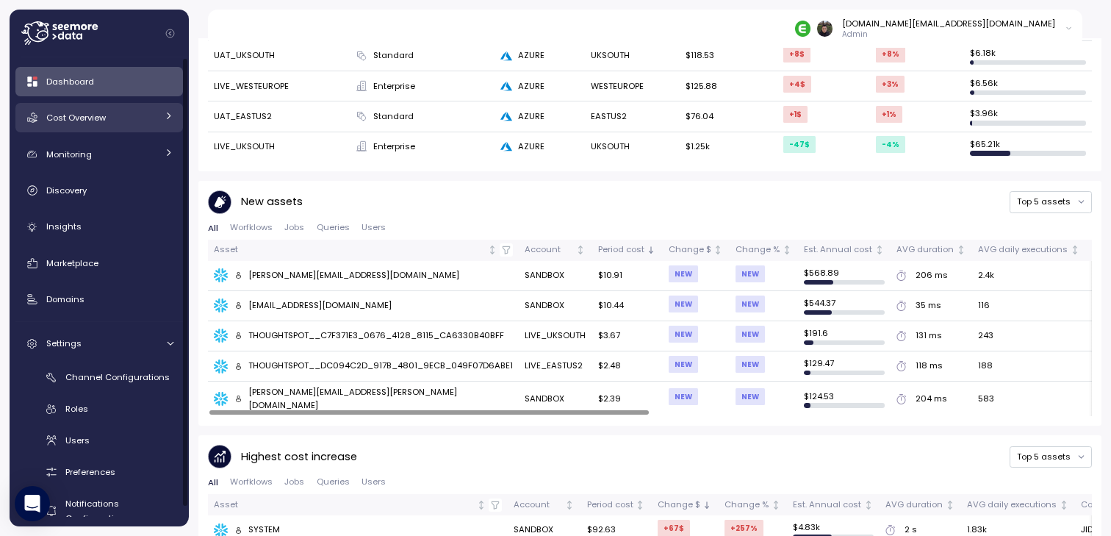
click at [114, 104] on link "Cost Overview" at bounding box center [99, 117] width 168 height 29
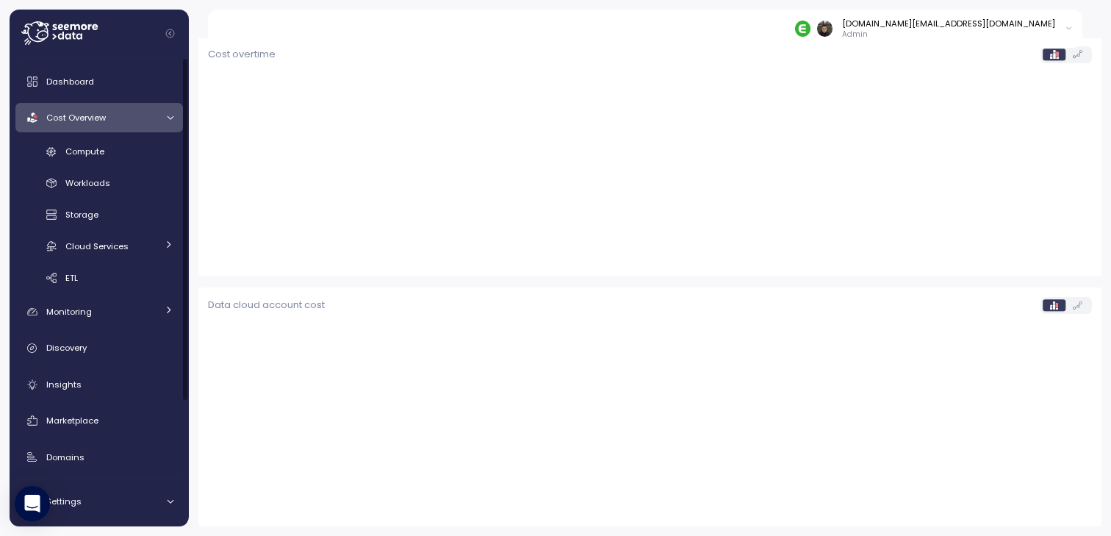
scroll to position [447, 0]
click at [105, 160] on link "Compute" at bounding box center [99, 152] width 168 height 24
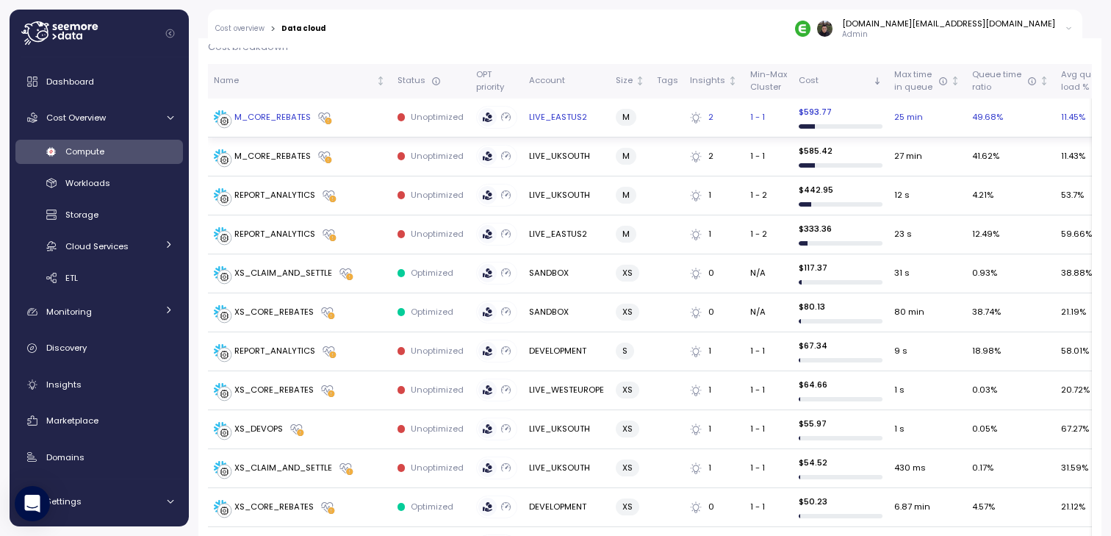
click at [419, 121] on p "Unoptimized" at bounding box center [437, 117] width 53 height 12
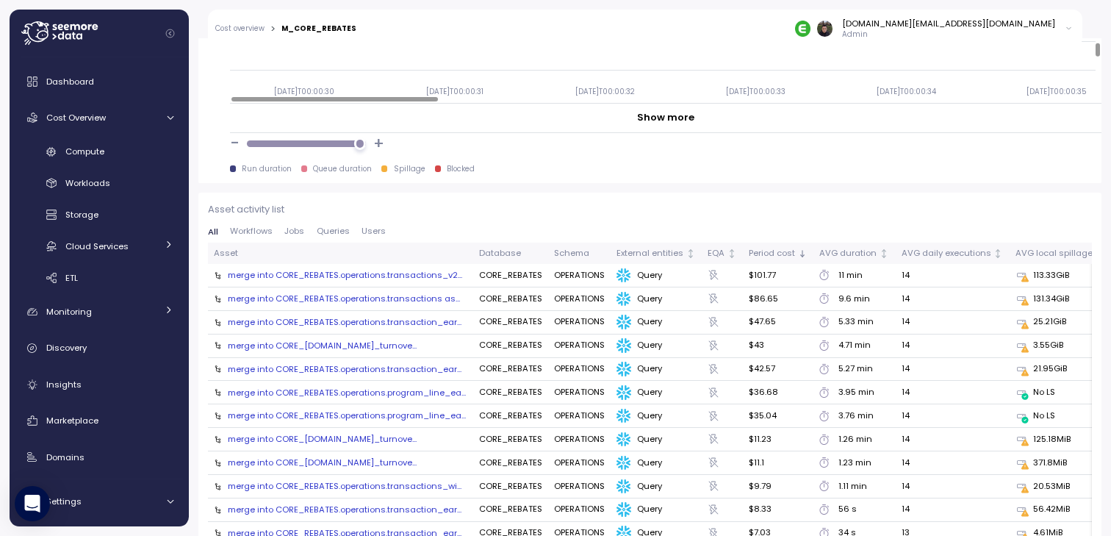
scroll to position [1487, 0]
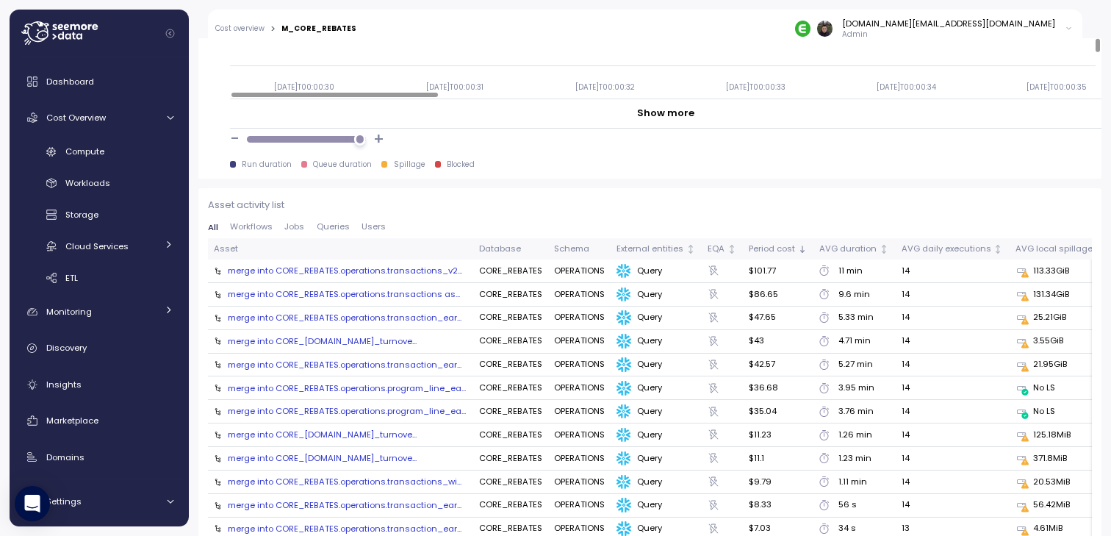
click at [1004, 203] on p "Asset activity list" at bounding box center [650, 205] width 884 height 15
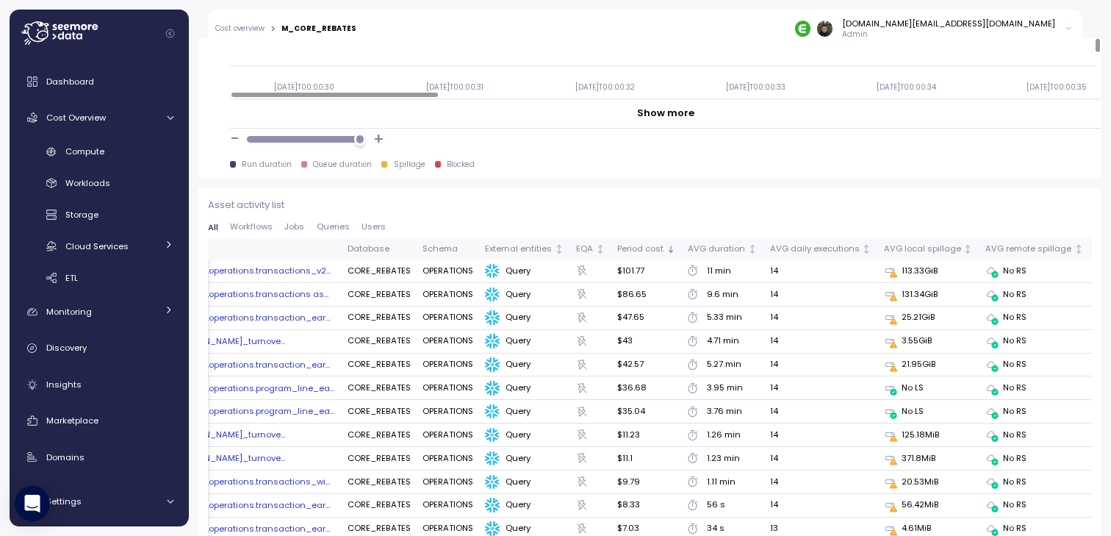
click at [890, 273] on icon at bounding box center [893, 274] width 7 height 7
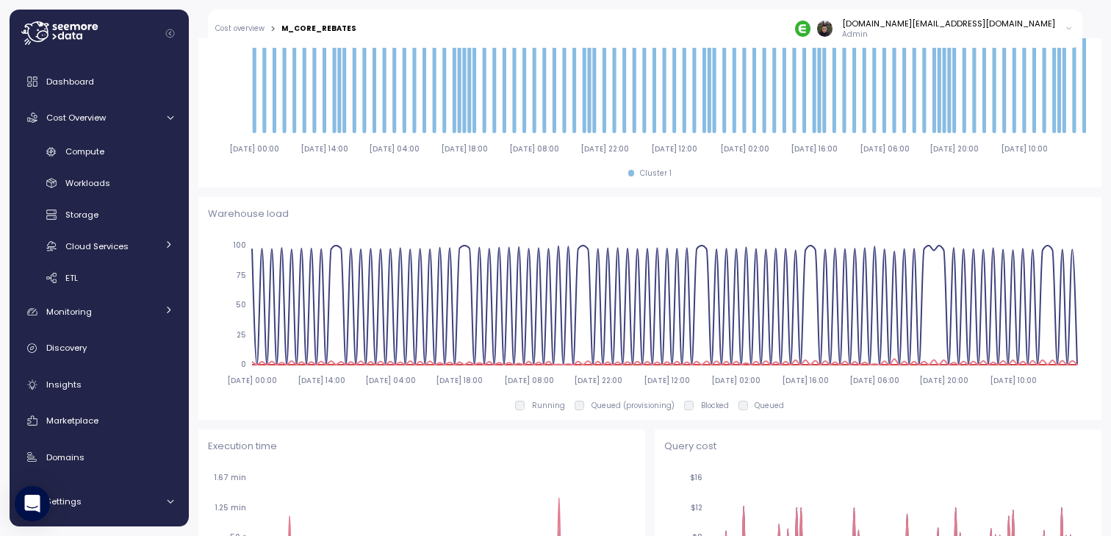
scroll to position [0, 0]
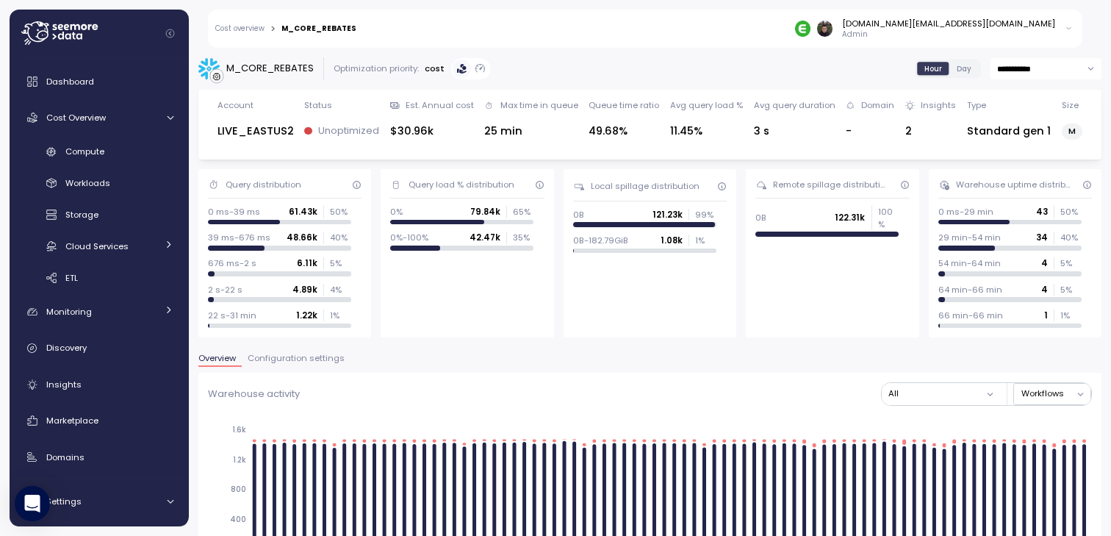
click at [382, 71] on div "Optimization priority:" at bounding box center [376, 68] width 85 height 12
click at [275, 62] on div "M_CORE_REBATES" at bounding box center [269, 68] width 87 height 15
click at [88, 80] on span "Dashboard" at bounding box center [70, 82] width 48 height 12
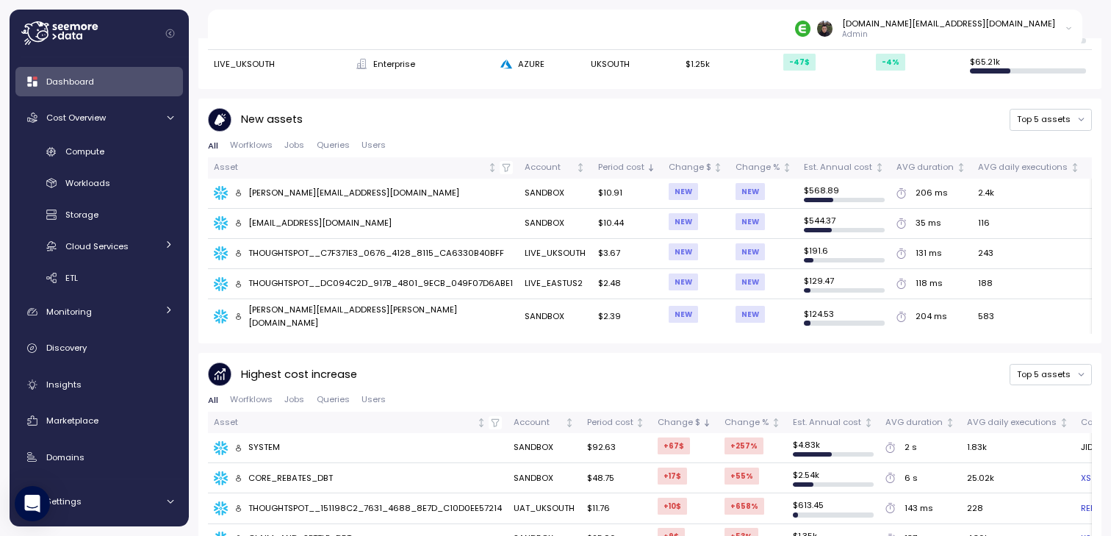
scroll to position [998, 0]
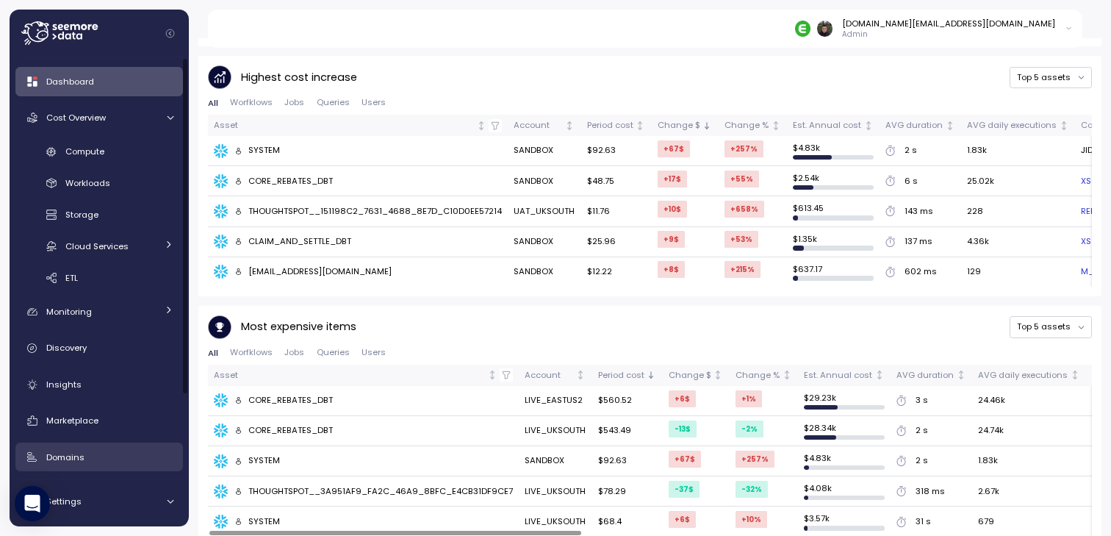
click at [108, 462] on div "Domains" at bounding box center [109, 457] width 127 height 15
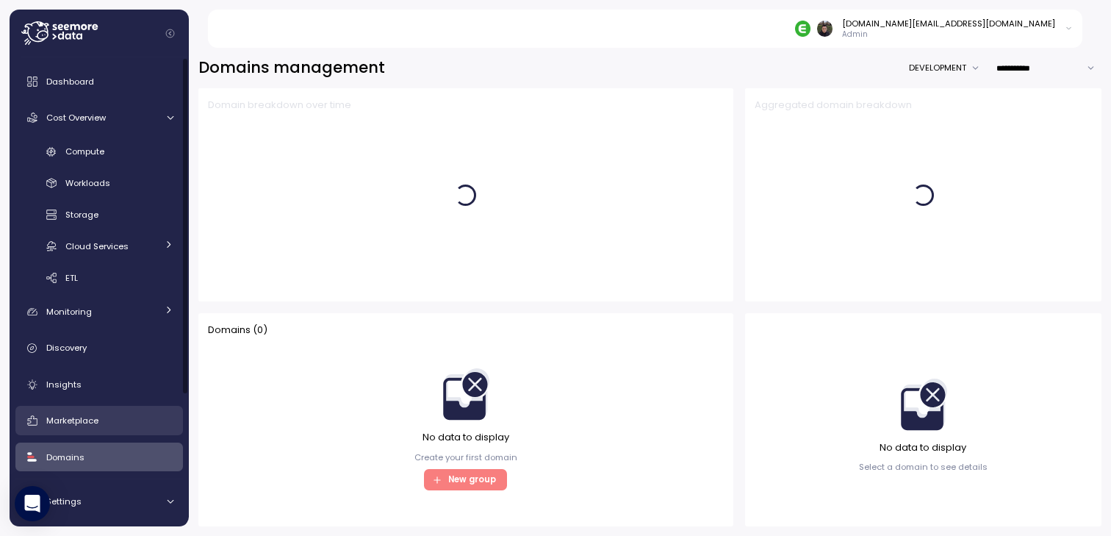
click at [112, 417] on div "Marketplace" at bounding box center [109, 420] width 127 height 15
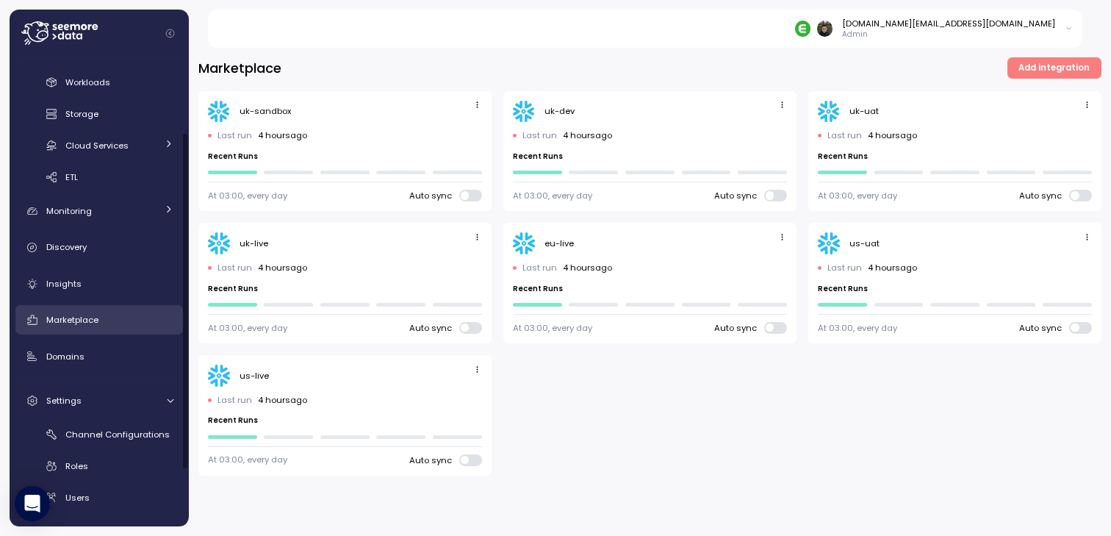
scroll to position [101, 0]
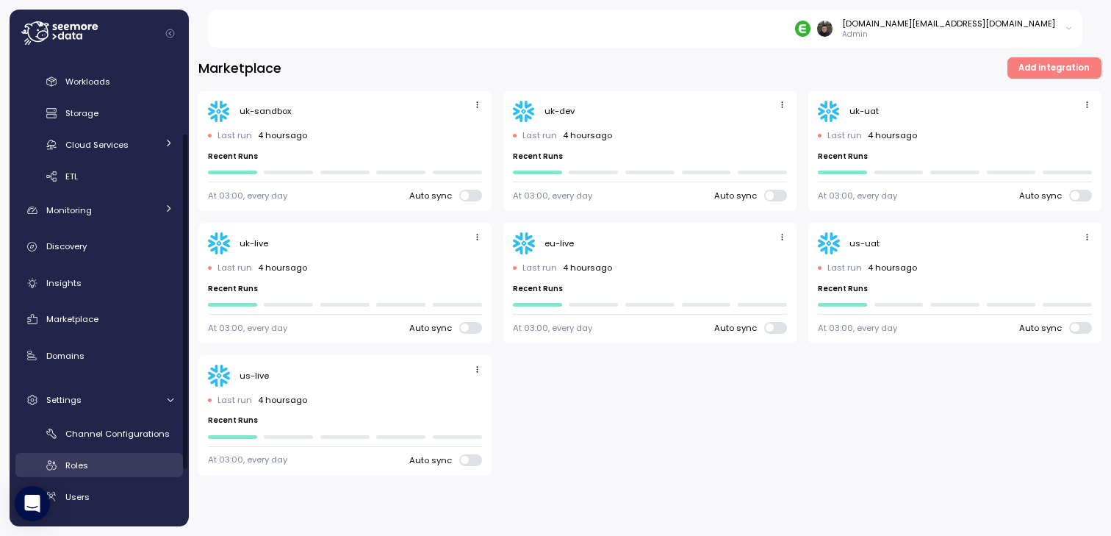
click at [96, 459] on div "Roles" at bounding box center [119, 465] width 108 height 15
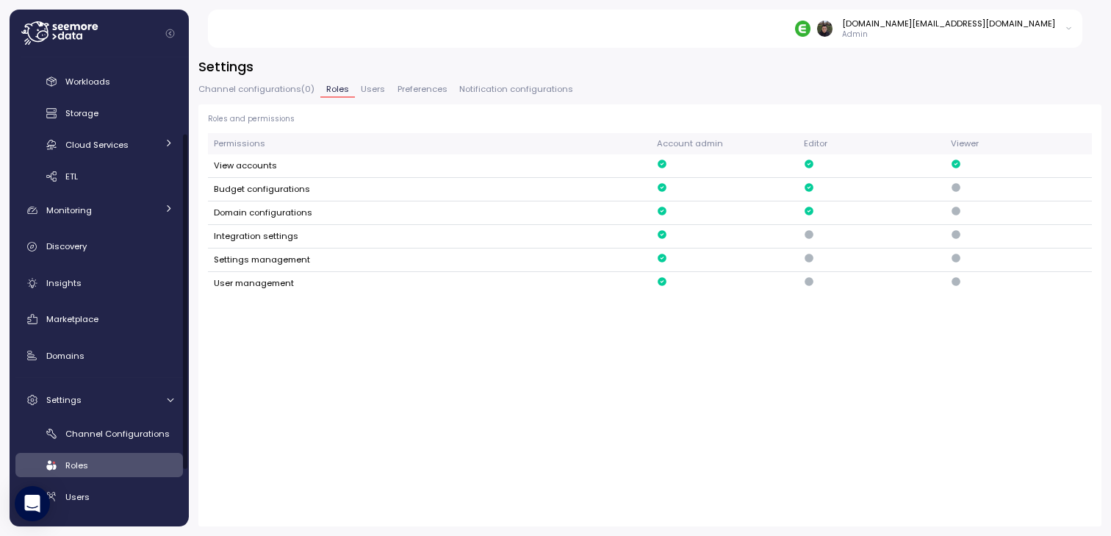
click at [306, 340] on div "Permissions Account admin Editor Viewer View accounts Budget configurations Dom…" at bounding box center [650, 325] width 884 height 384
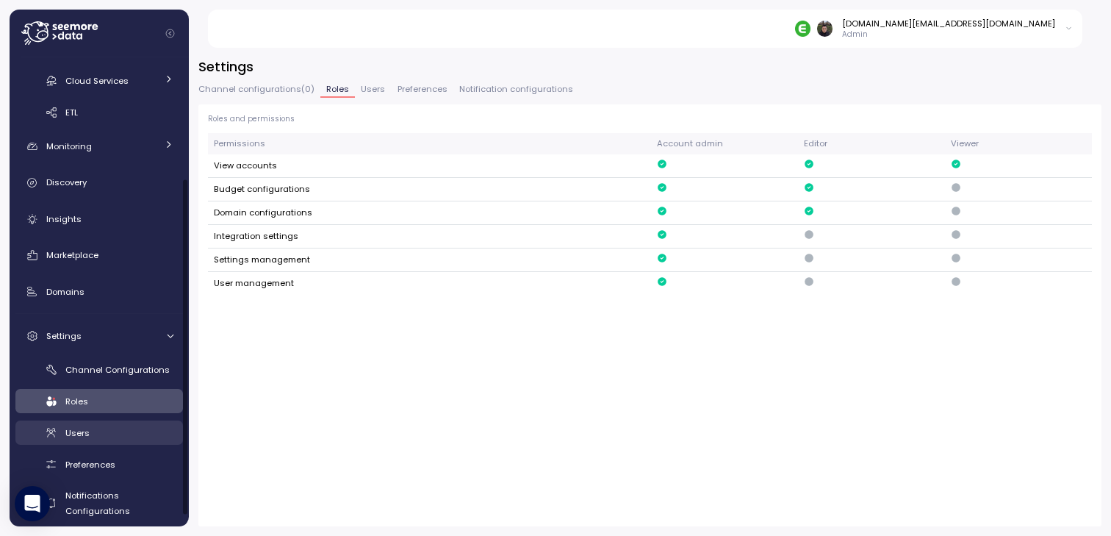
scroll to position [166, 0]
click at [115, 440] on link "Users" at bounding box center [99, 432] width 168 height 24
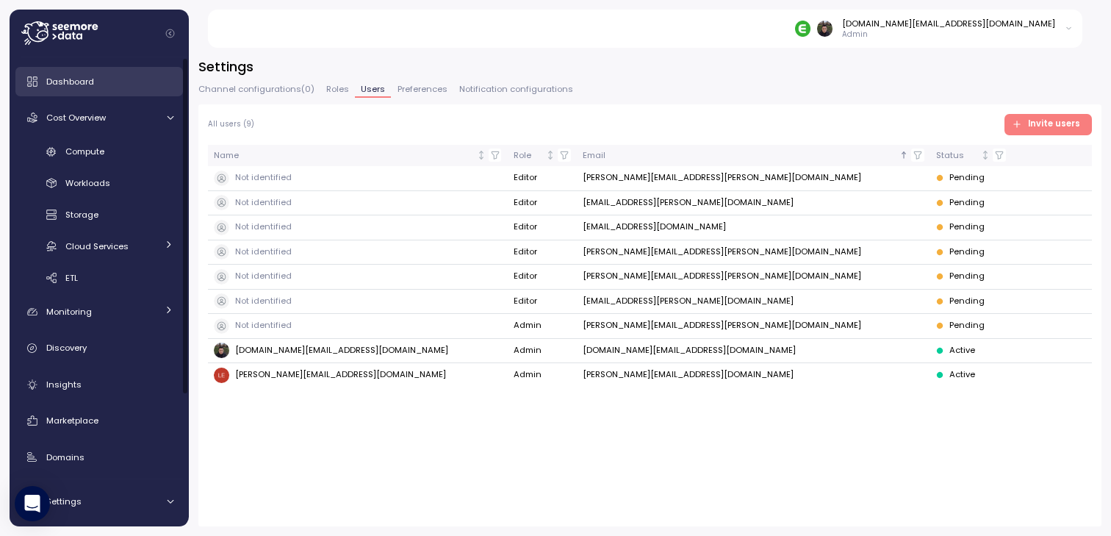
click at [104, 83] on div "Dashboard" at bounding box center [109, 81] width 127 height 15
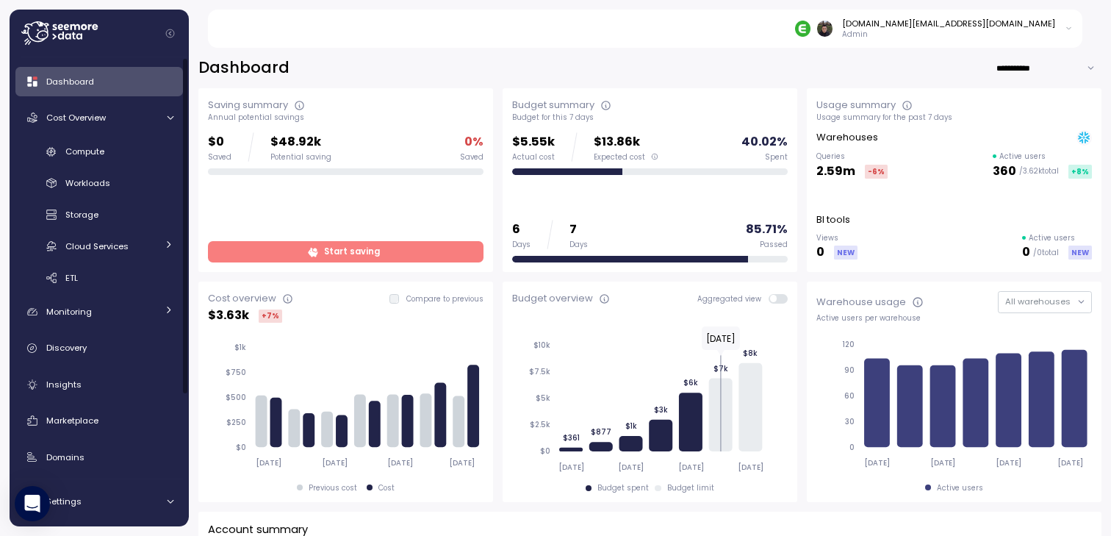
click at [503, 71] on div "**********" at bounding box center [649, 67] width 903 height 21
click at [105, 154] on div "Compute" at bounding box center [119, 151] width 108 height 15
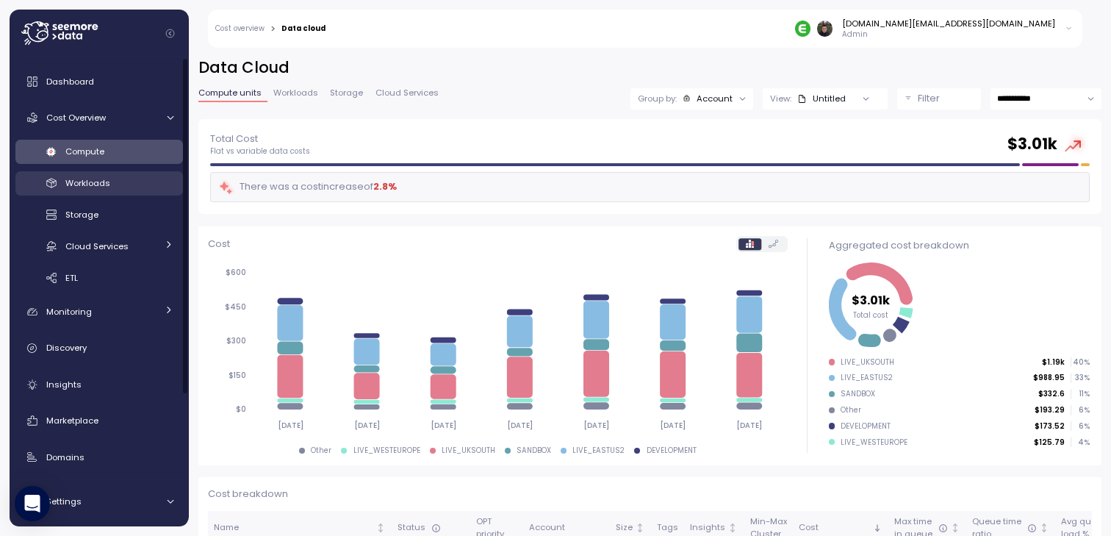
click at [101, 187] on span "Workloads" at bounding box center [87, 183] width 45 height 12
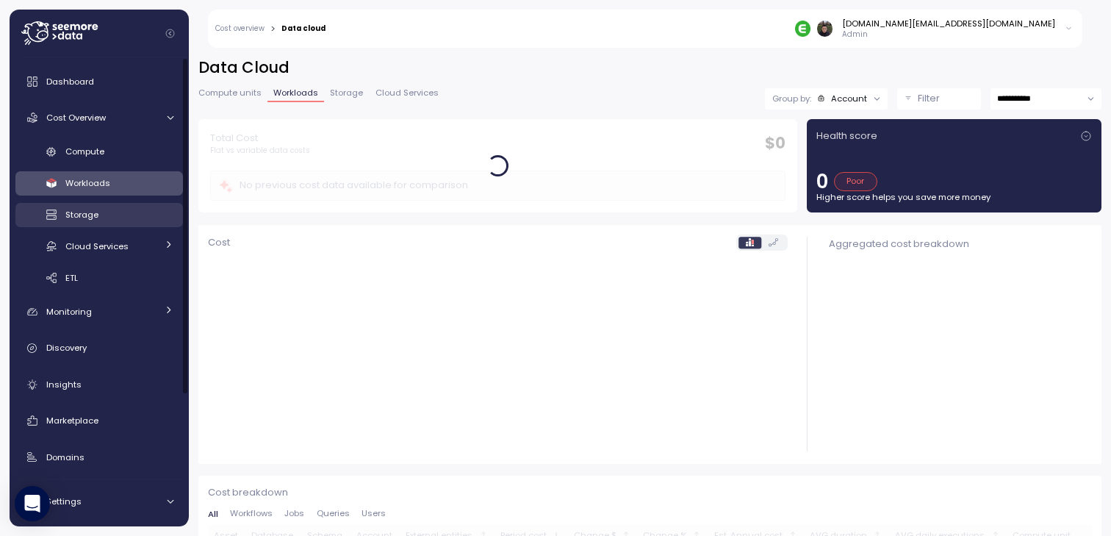
click at [101, 207] on link "Storage" at bounding box center [99, 215] width 168 height 24
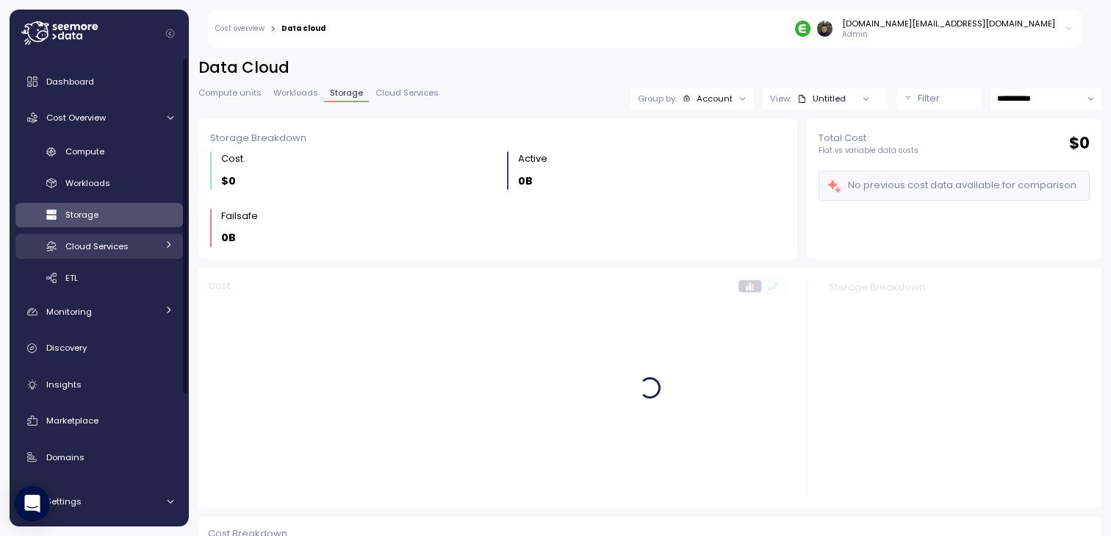
click at [102, 240] on div "Cloud Services" at bounding box center [110, 246] width 91 height 15
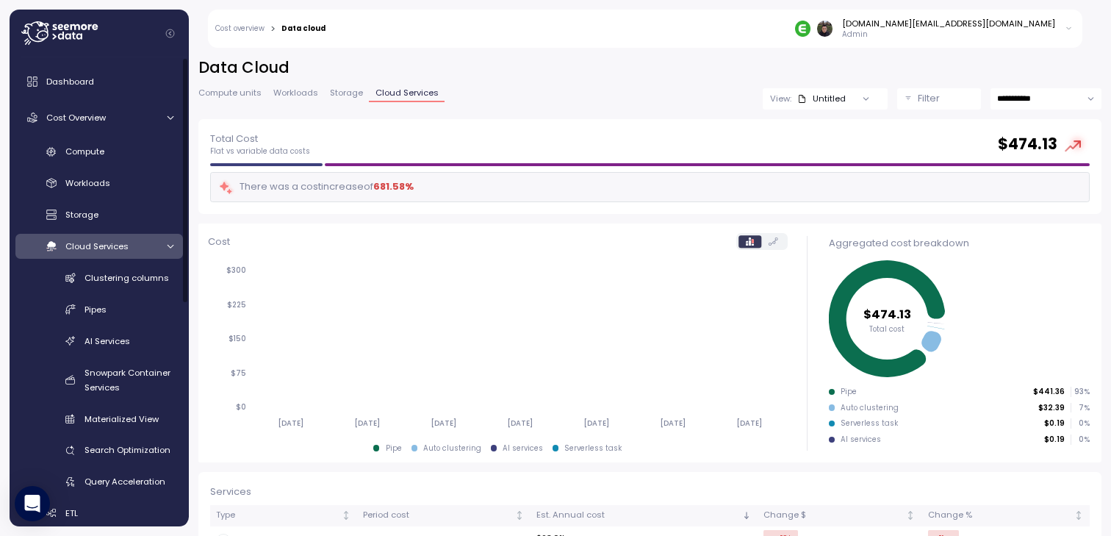
click at [104, 324] on div "Clustering columns Pipes AI Services Snowpark Container Services Materialized V…" at bounding box center [99, 379] width 168 height 229
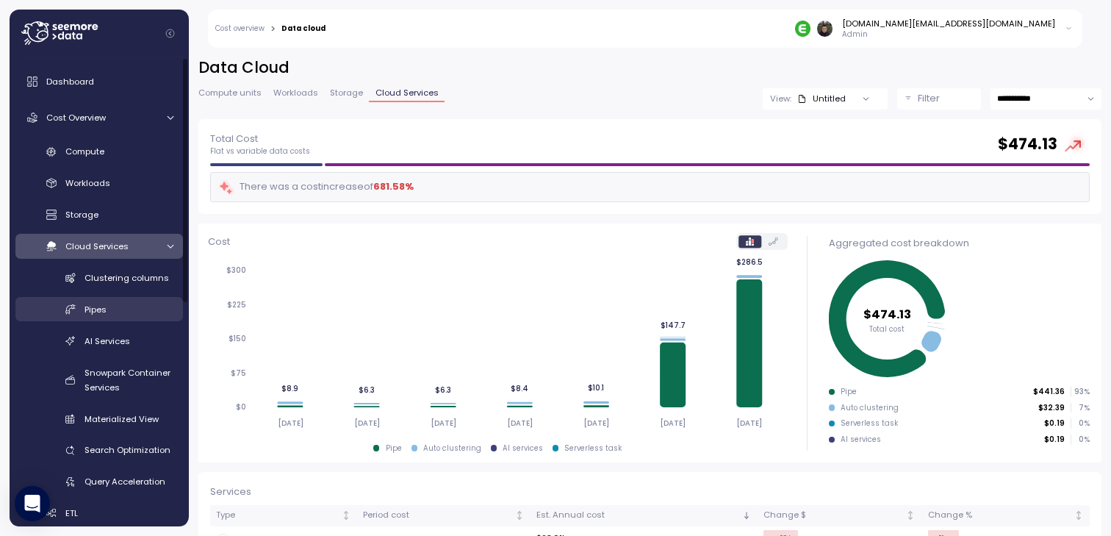
click at [105, 313] on span "Pipes" at bounding box center [96, 310] width 22 height 12
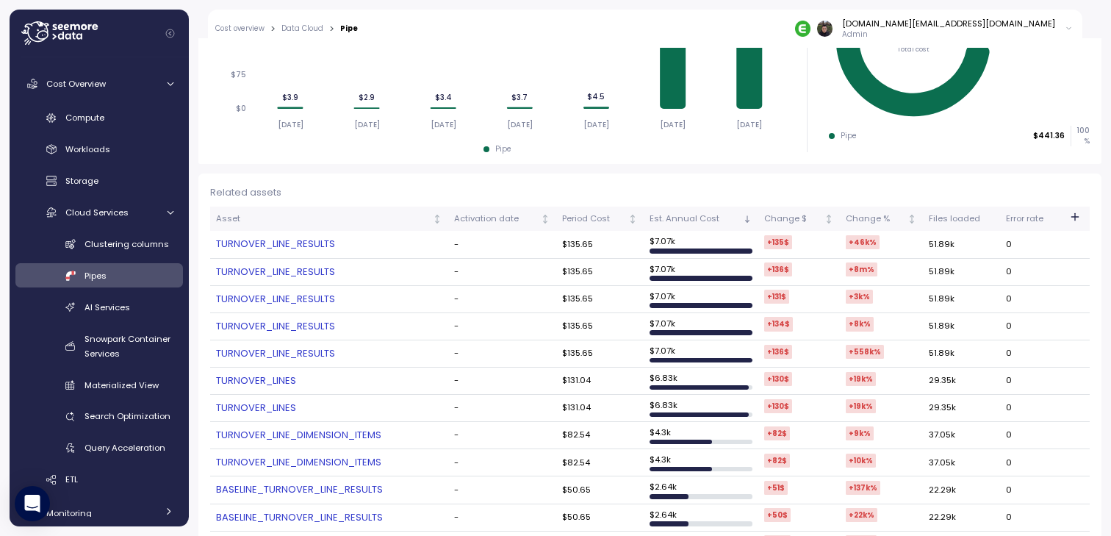
scroll to position [276, 0]
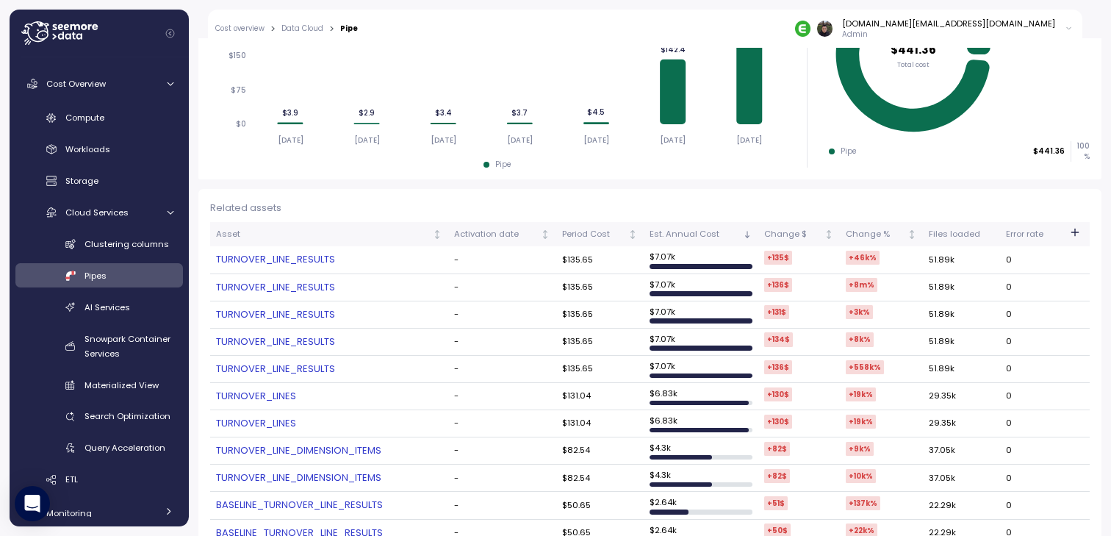
click at [309, 259] on link "TURNOVER_LINE_RESULTS" at bounding box center [329, 259] width 226 height 15
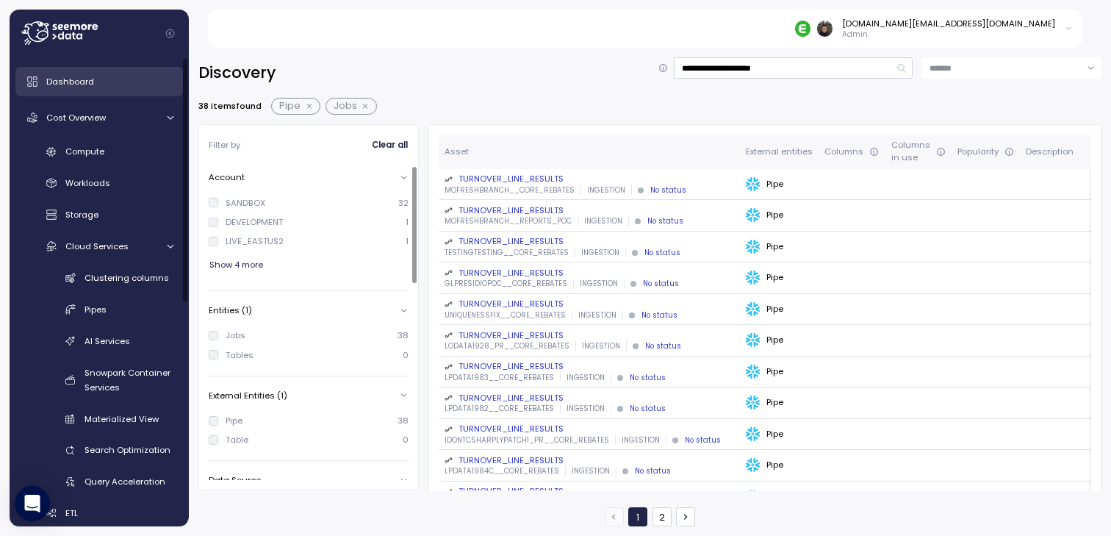
click at [104, 90] on link "Dashboard" at bounding box center [99, 81] width 168 height 29
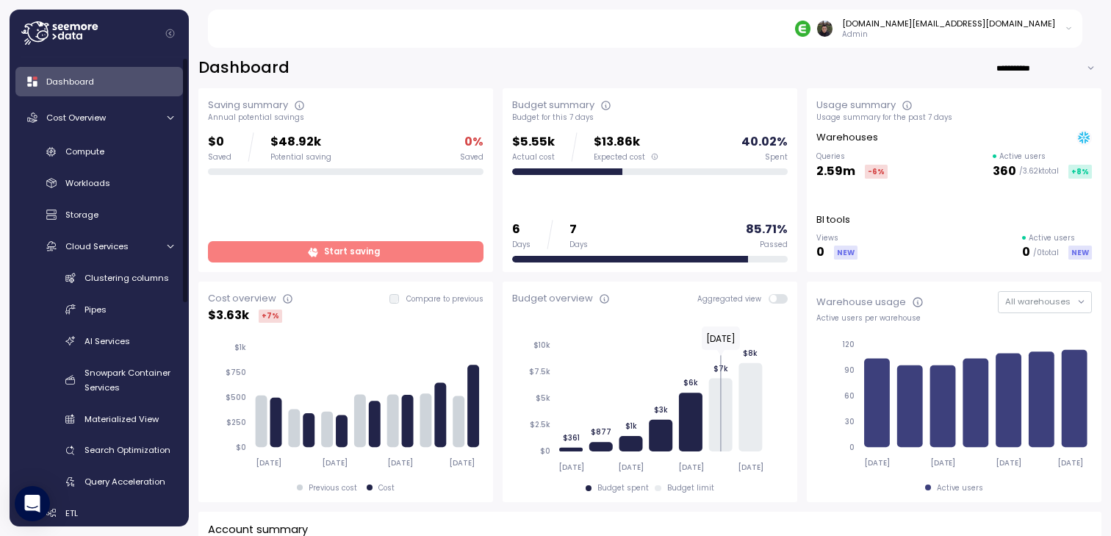
click at [502, 72] on div "**********" at bounding box center [649, 67] width 903 height 21
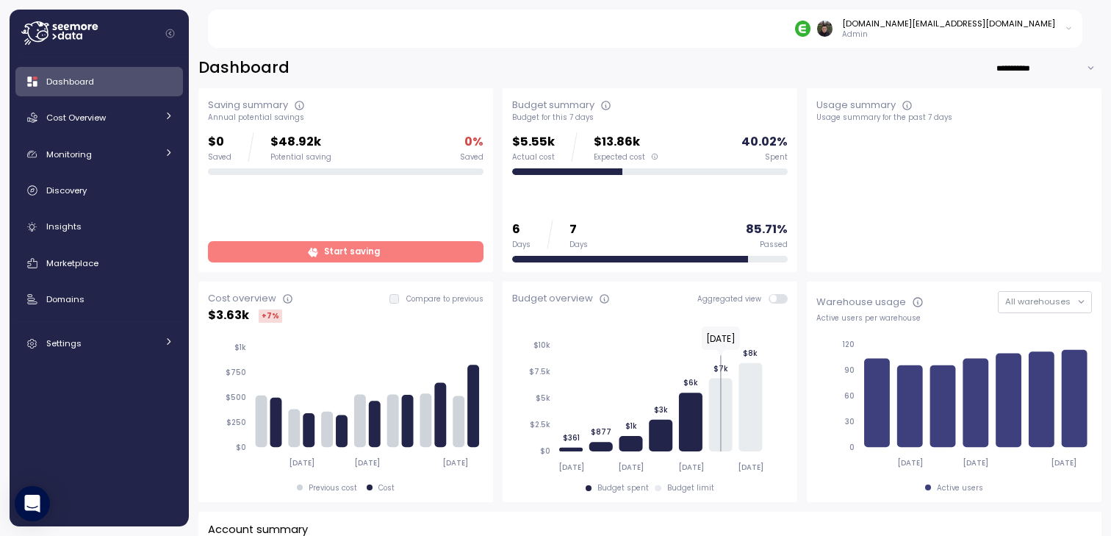
click at [494, 76] on div "**********" at bounding box center [649, 67] width 903 height 21
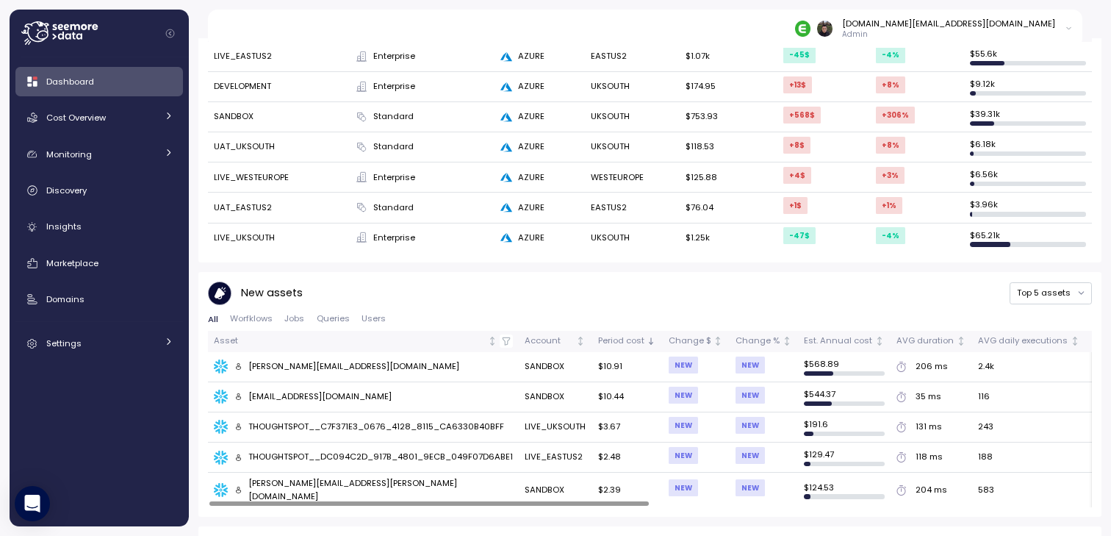
scroll to position [490, 0]
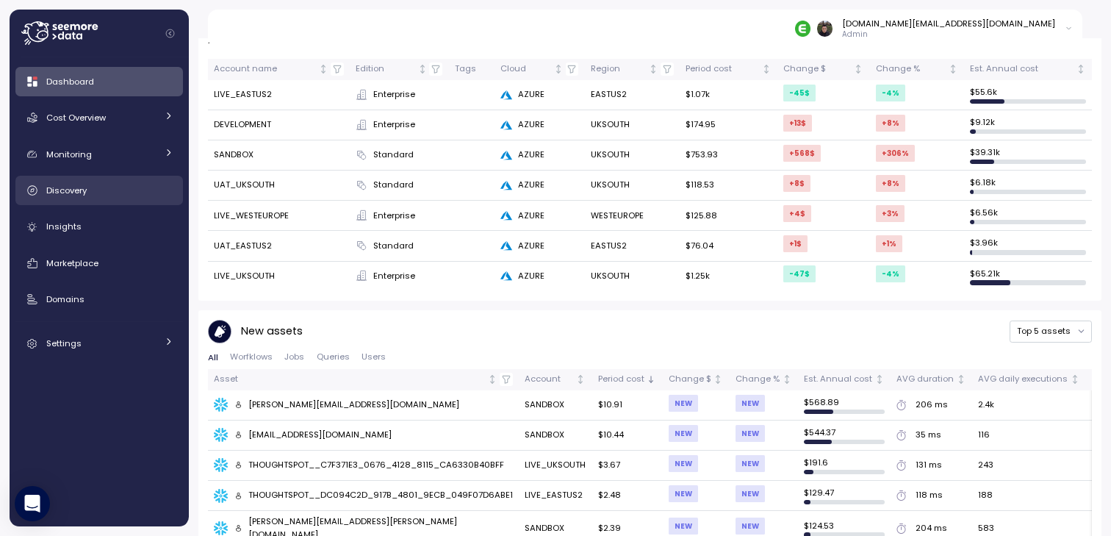
click at [77, 193] on span "Discovery" at bounding box center [66, 191] width 40 height 12
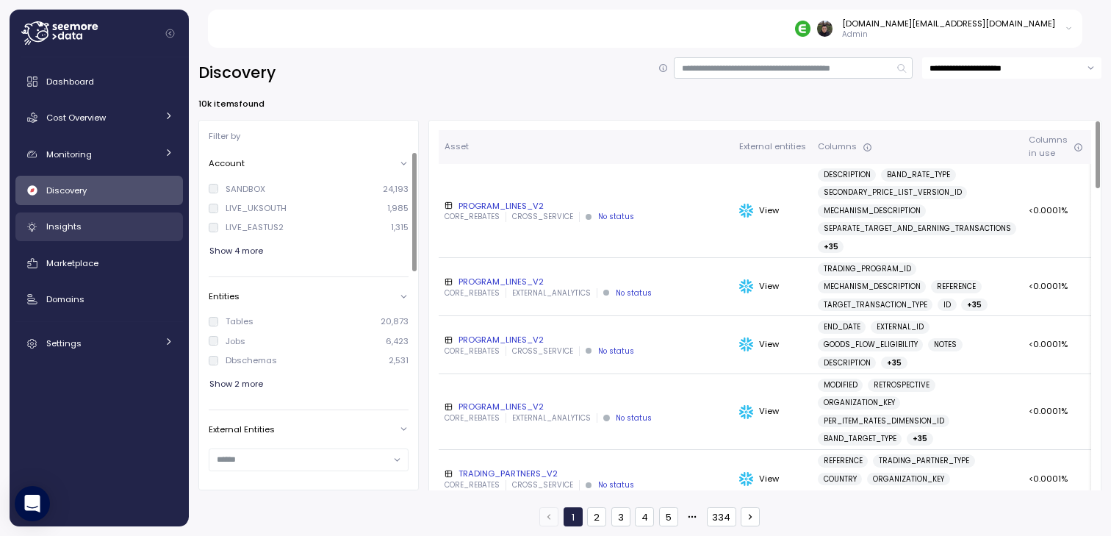
click at [129, 223] on div "Insights" at bounding box center [109, 226] width 127 height 15
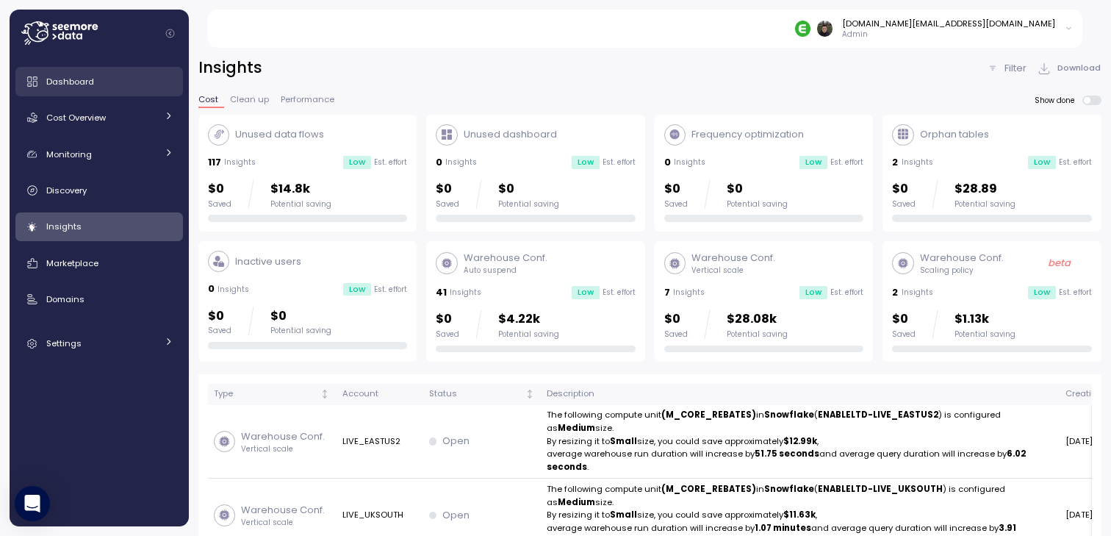
click at [115, 82] on div "Dashboard" at bounding box center [109, 81] width 127 height 15
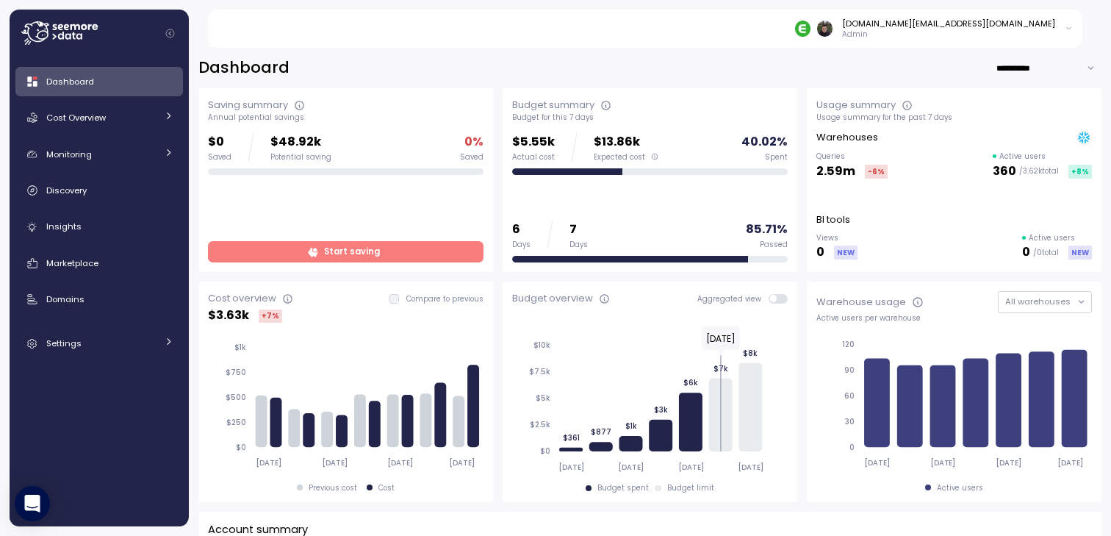
click at [484, 58] on div "**********" at bounding box center [649, 67] width 903 height 21
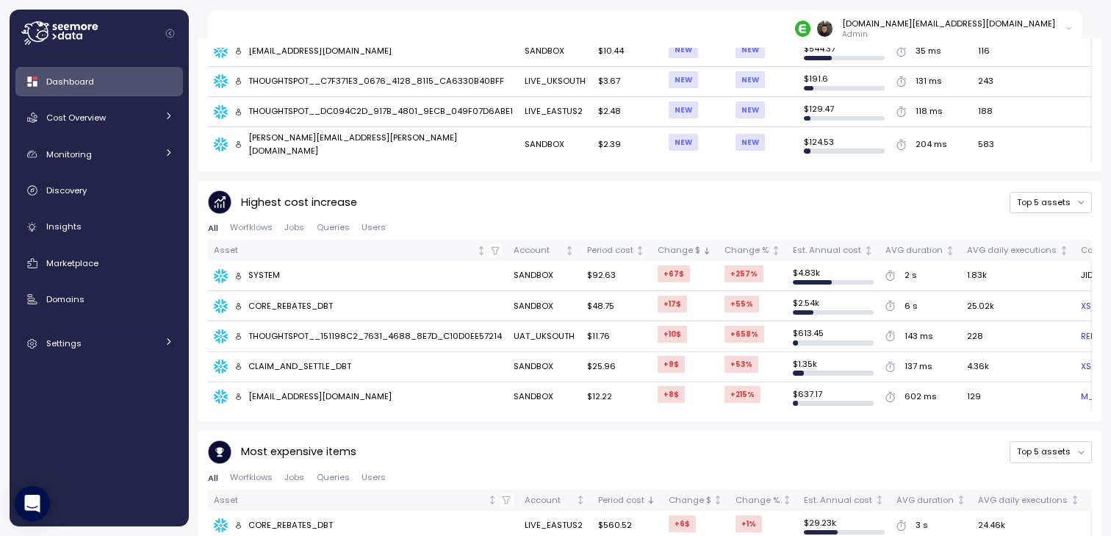
scroll to position [998, 0]
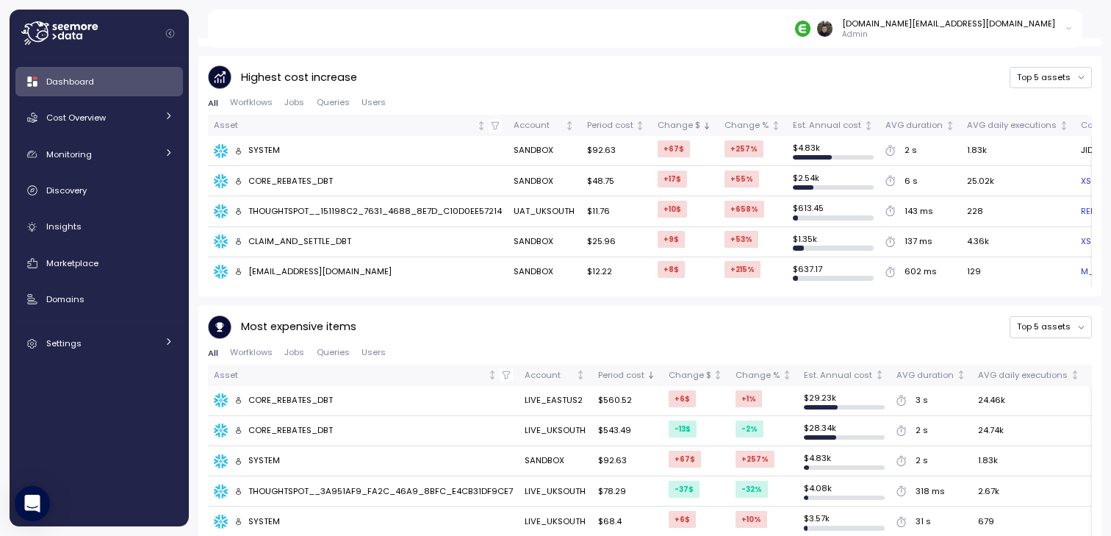
click at [498, 315] on div "Most expensive items Top 5 assets" at bounding box center [650, 327] width 884 height 24
